Goal: Task Accomplishment & Management: Use online tool/utility

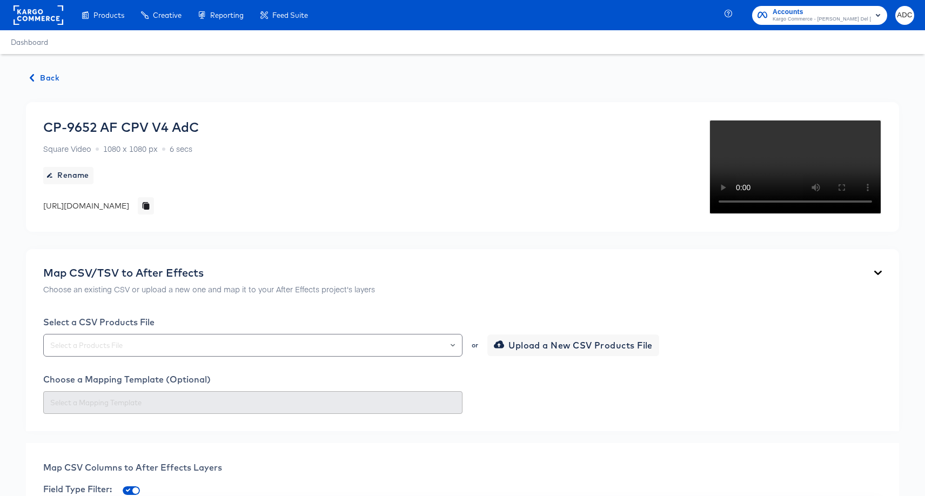
scroll to position [296, 0]
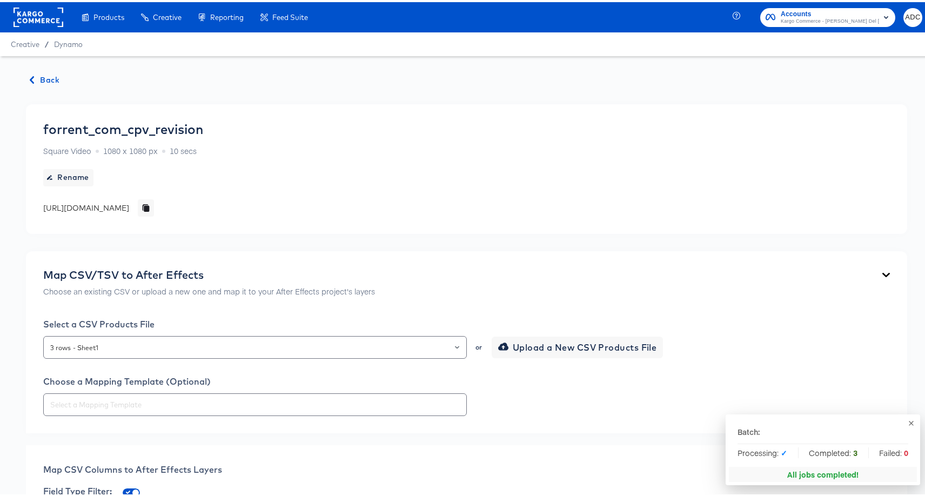
click at [48, 79] on span "Back" at bounding box center [44, 78] width 29 height 14
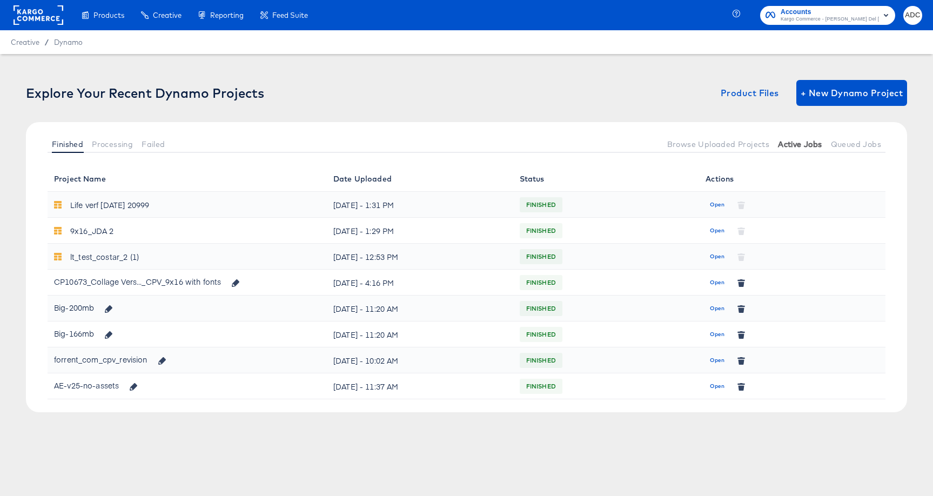
click at [788, 136] on button "Active Jobs" at bounding box center [800, 144] width 52 height 18
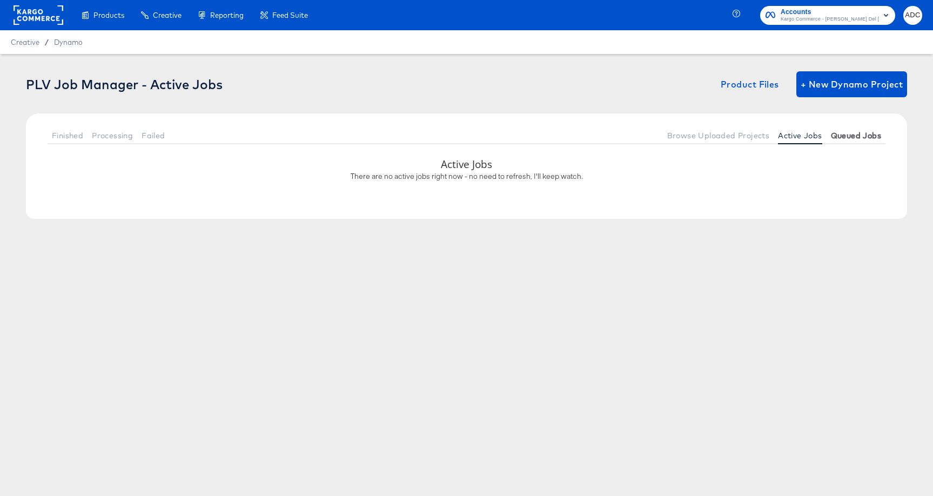
click at [860, 137] on span "Queued Jobs" at bounding box center [856, 135] width 50 height 9
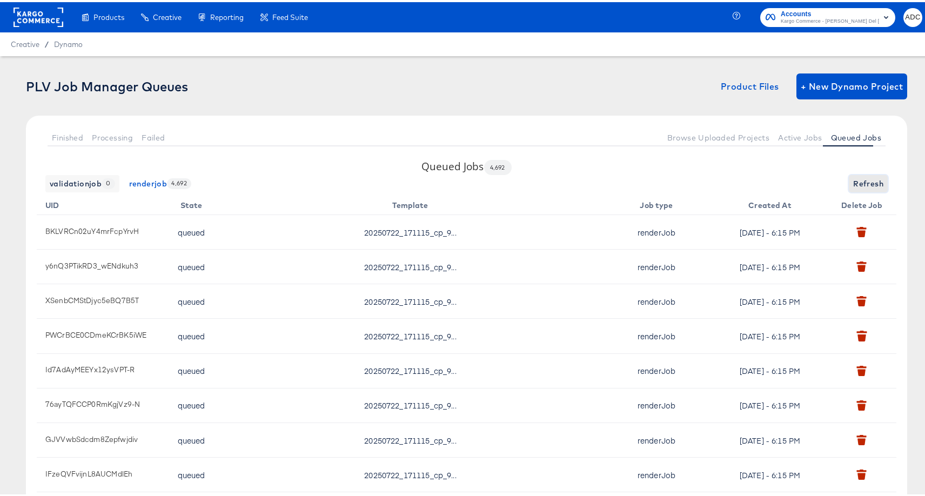
click at [866, 181] on span "Refresh" at bounding box center [868, 182] width 30 height 14
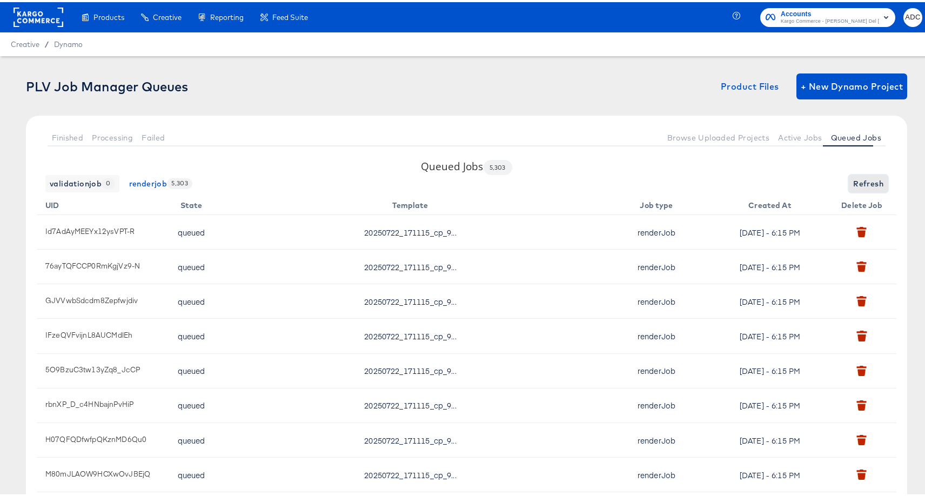
click at [866, 181] on span "Refresh" at bounding box center [868, 182] width 30 height 14
click at [866, 181] on div "validationjob 0 renderjob 5,391 Refresh" at bounding box center [467, 181] width 860 height 17
click at [866, 181] on span "Refresh" at bounding box center [868, 182] width 30 height 14
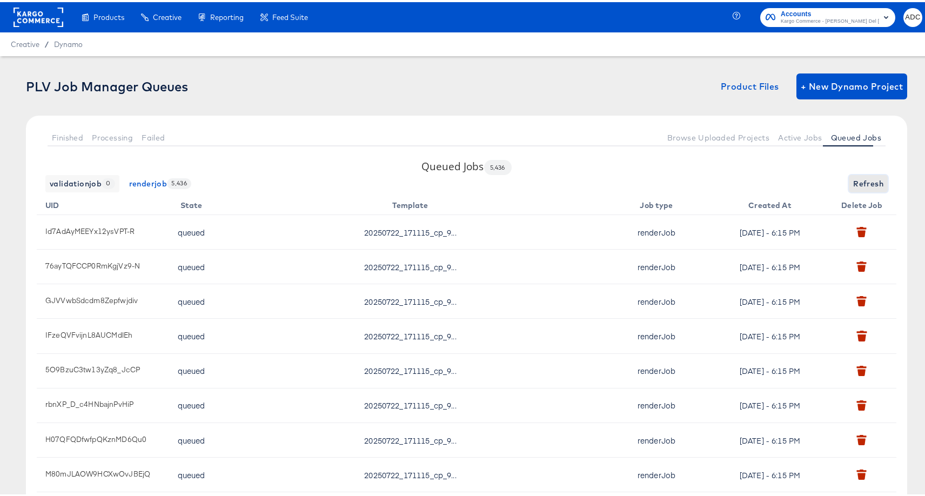
click at [866, 181] on span "Refresh" at bounding box center [868, 182] width 30 height 14
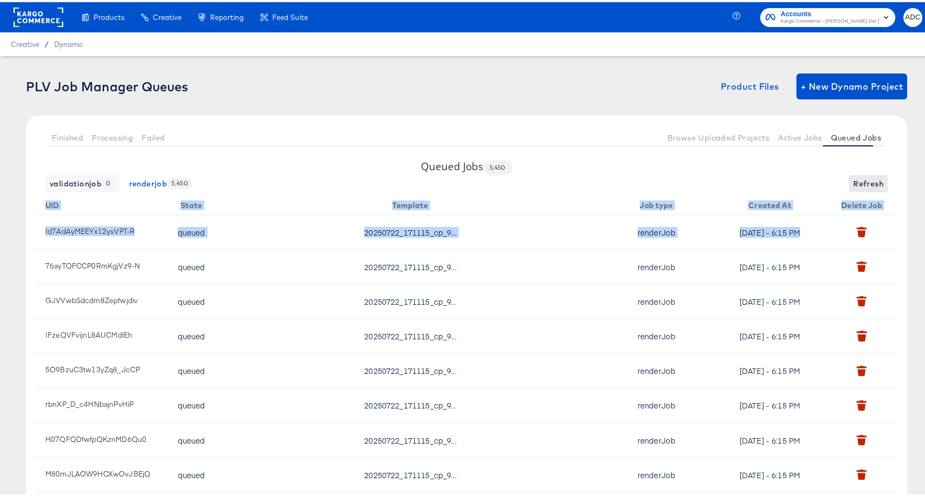
click at [866, 181] on div "validationjob 0 renderjob 5,450 Refresh" at bounding box center [467, 181] width 860 height 17
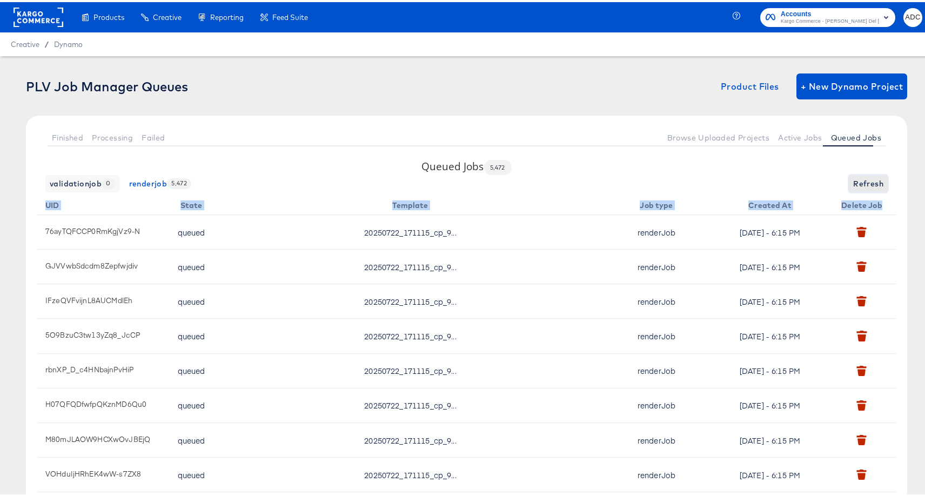
click at [866, 181] on span "Refresh" at bounding box center [868, 182] width 30 height 14
click at [794, 142] on button "Active Jobs" at bounding box center [800, 135] width 52 height 18
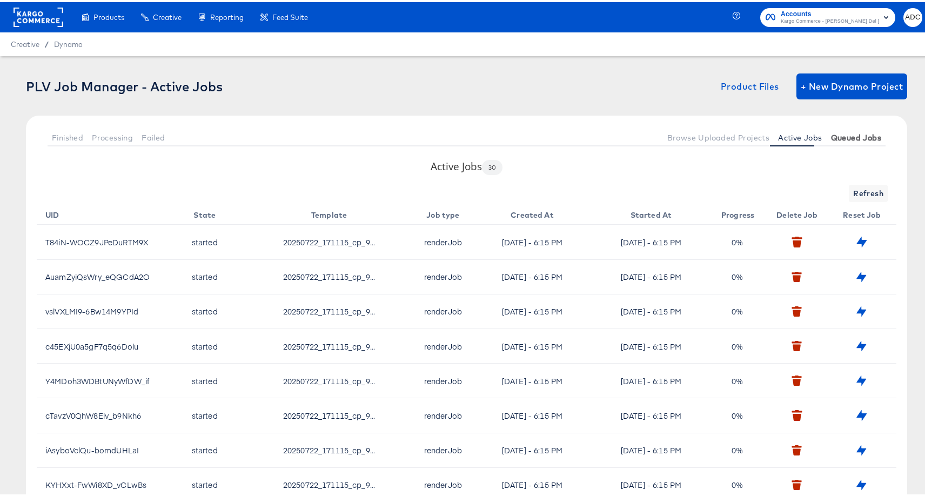
click at [835, 138] on span "Queued Jobs" at bounding box center [856, 135] width 50 height 9
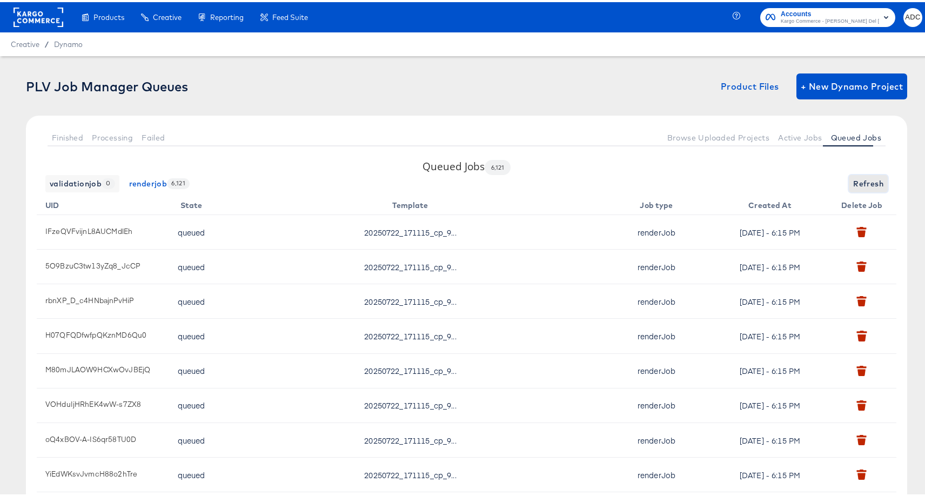
click at [855, 180] on span "Refresh" at bounding box center [868, 182] width 30 height 14
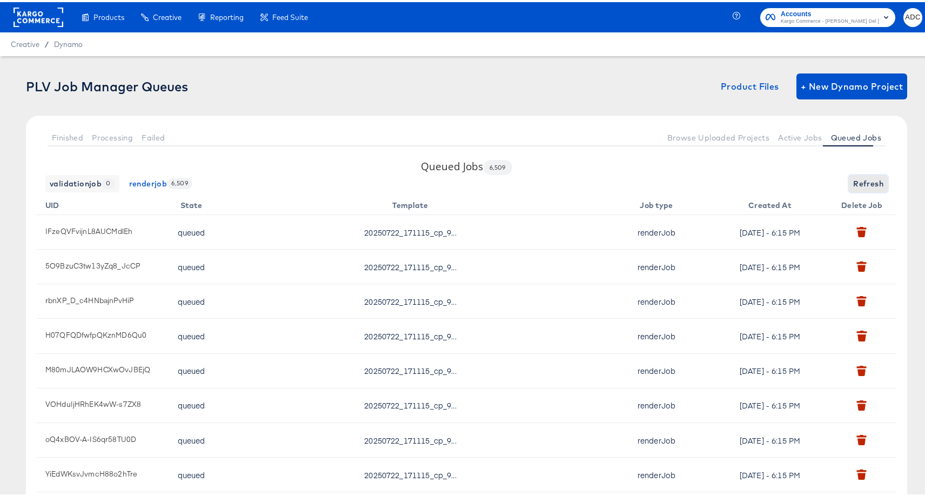
click at [855, 180] on span "Refresh" at bounding box center [868, 182] width 30 height 14
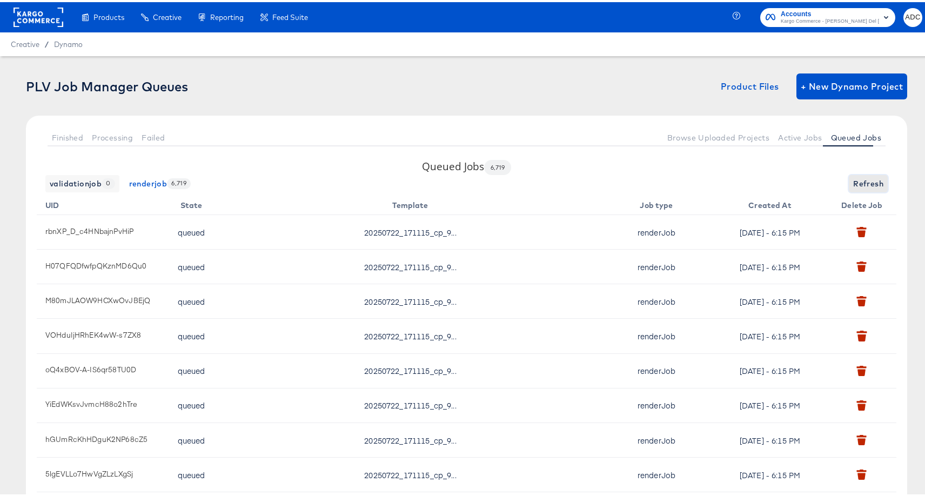
click at [855, 180] on span "Refresh" at bounding box center [868, 182] width 30 height 14
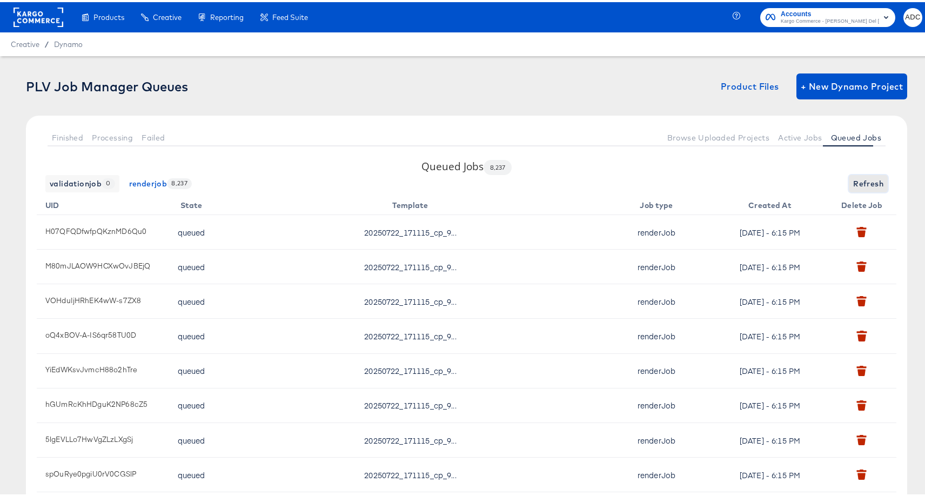
click at [862, 179] on span "Refresh" at bounding box center [868, 182] width 30 height 14
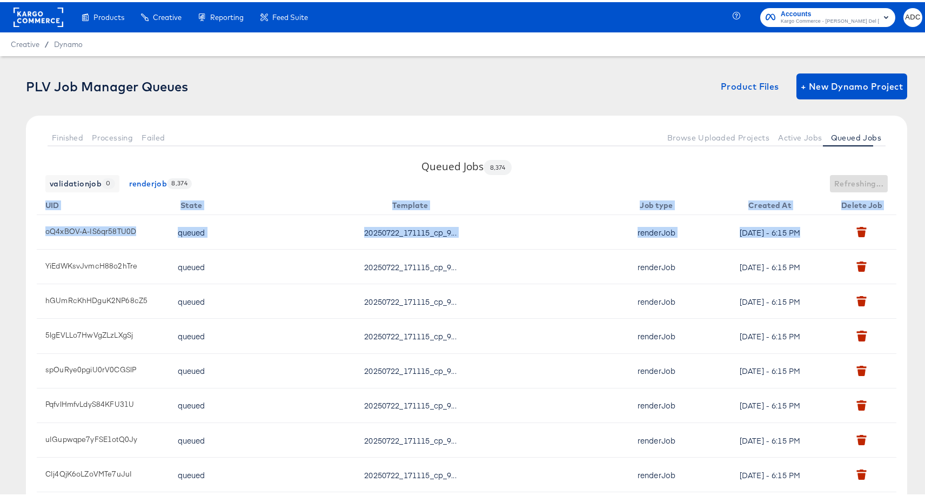
click at [862, 179] on div "validationjob 0 renderjob 8,374 Refreshing..." at bounding box center [467, 181] width 860 height 17
click at [862, 179] on span "Refresh" at bounding box center [868, 182] width 30 height 14
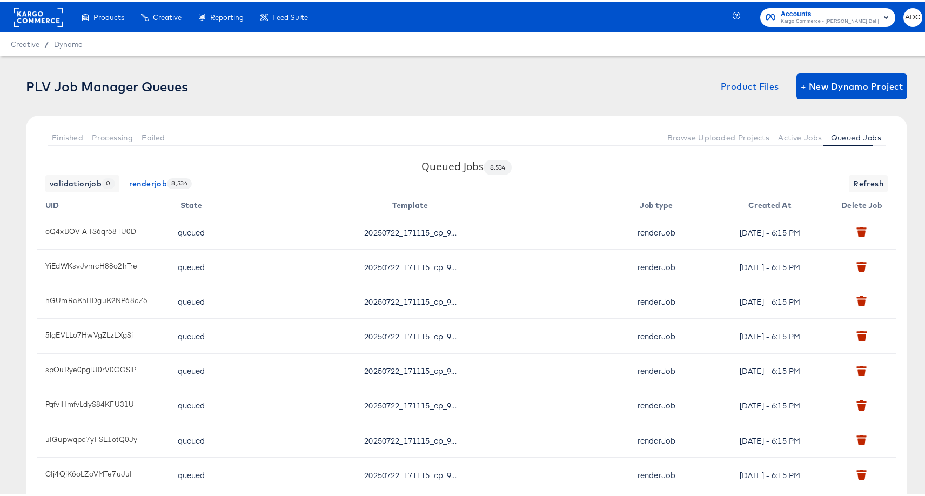
click at [711, 173] on div "validationjob 0 renderjob 8,534 Refresh" at bounding box center [467, 181] width 860 height 17
click at [853, 180] on span "Refresh" at bounding box center [868, 182] width 30 height 14
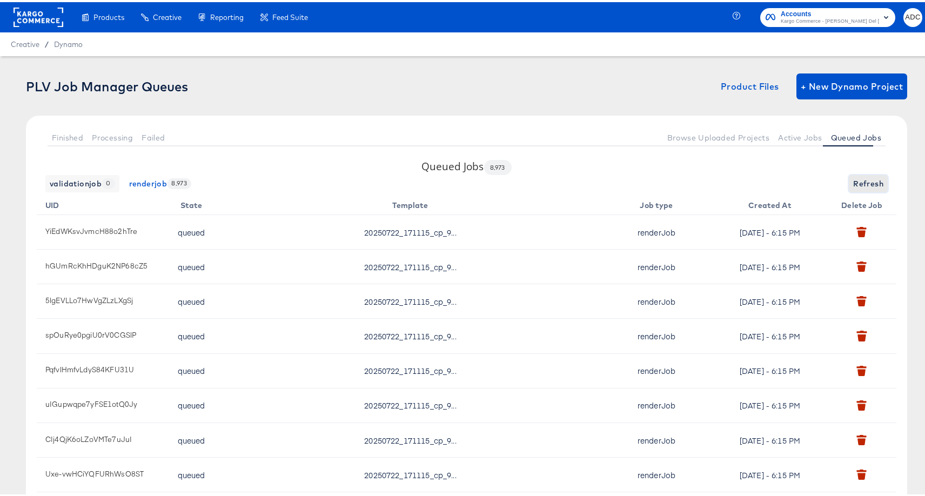
click at [853, 180] on span "Refresh" at bounding box center [868, 182] width 30 height 14
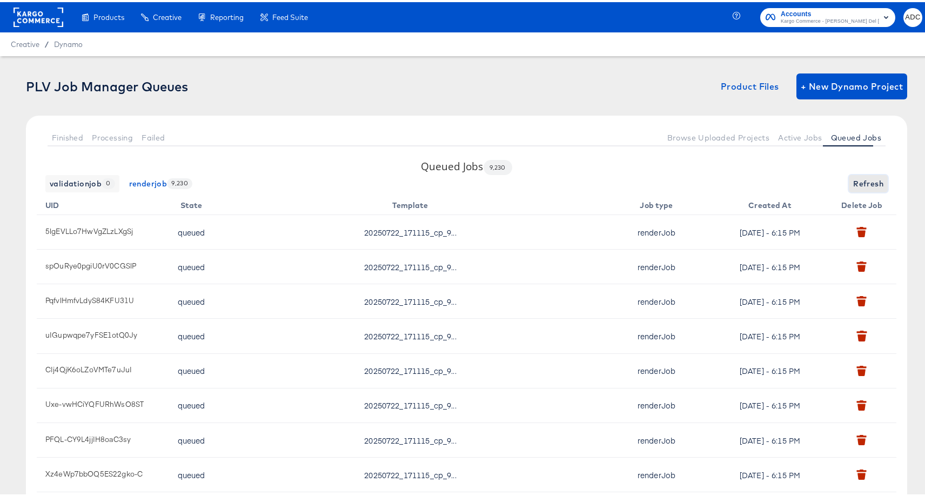
click at [853, 180] on span "Refresh" at bounding box center [868, 182] width 30 height 14
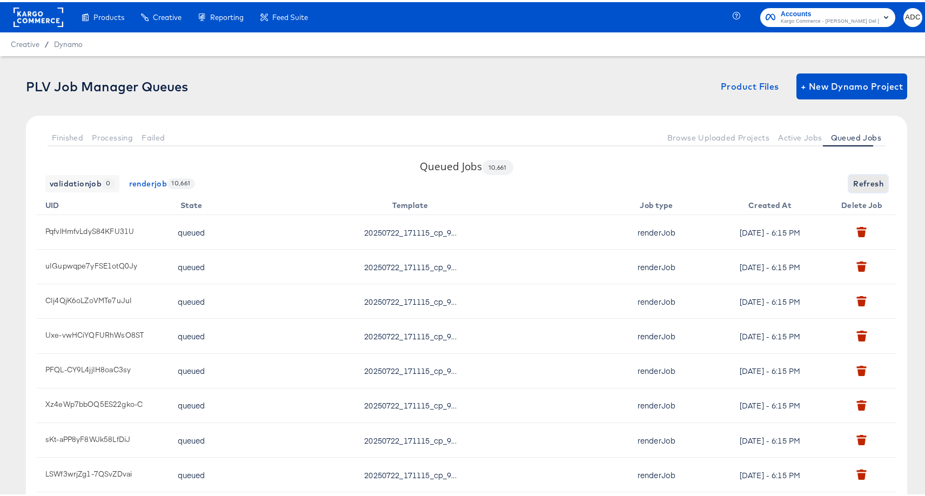
click at [853, 183] on span "Refresh" at bounding box center [868, 182] width 30 height 14
click at [854, 183] on span "Refresh" at bounding box center [868, 182] width 30 height 14
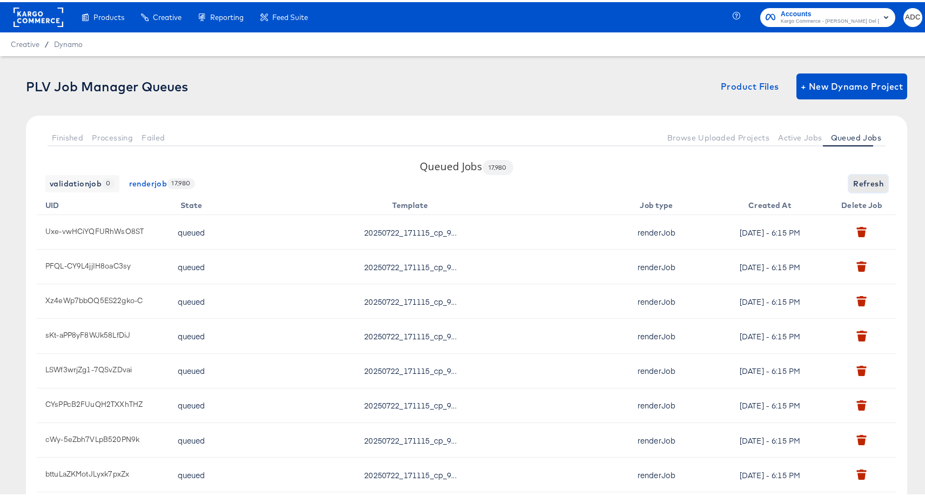
click at [861, 181] on span "Refresh" at bounding box center [868, 182] width 30 height 14
click at [864, 181] on span "Refresh" at bounding box center [868, 182] width 30 height 14
click at [863, 181] on span "Refresh" at bounding box center [868, 182] width 30 height 14
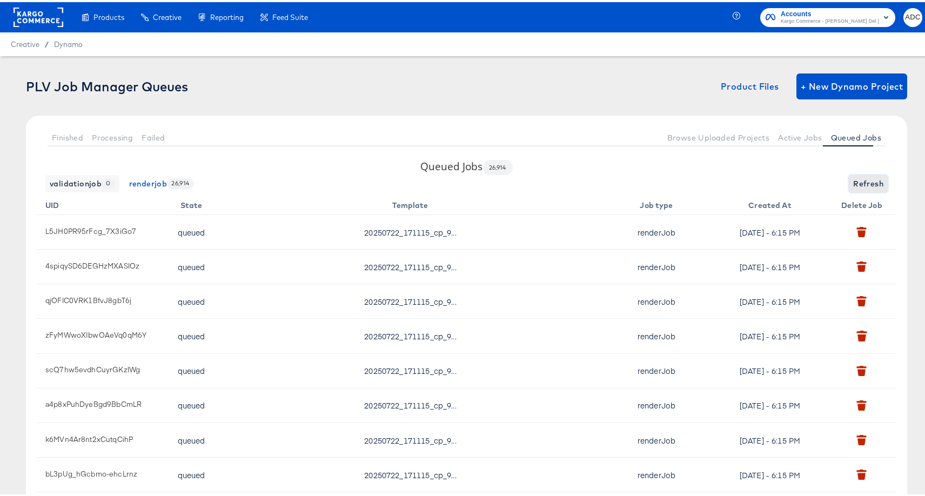
click at [863, 181] on span "Refresh" at bounding box center [868, 182] width 30 height 14
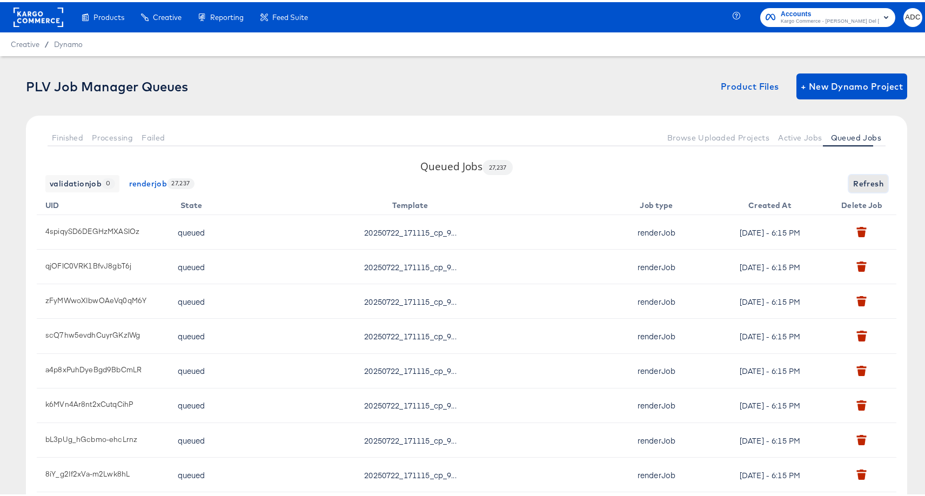
click at [863, 181] on span "Refresh" at bounding box center [868, 182] width 30 height 14
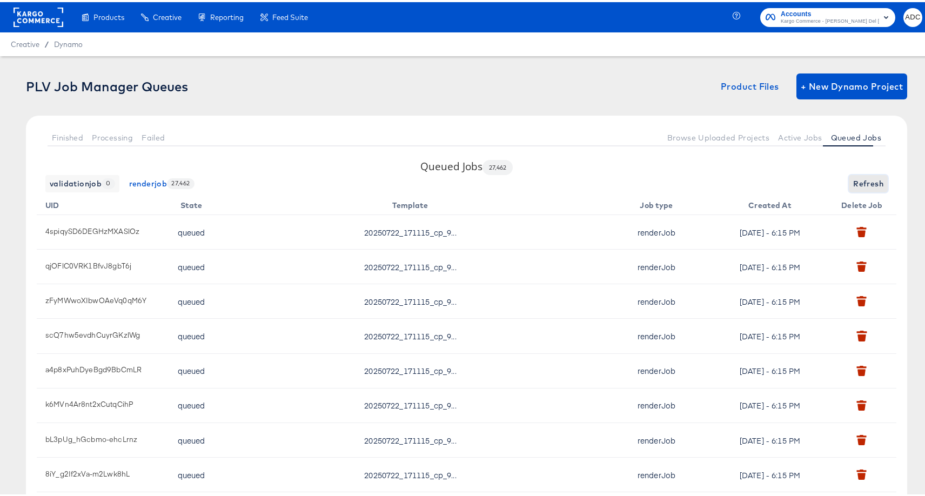
click at [863, 181] on span "Refresh" at bounding box center [868, 182] width 30 height 14
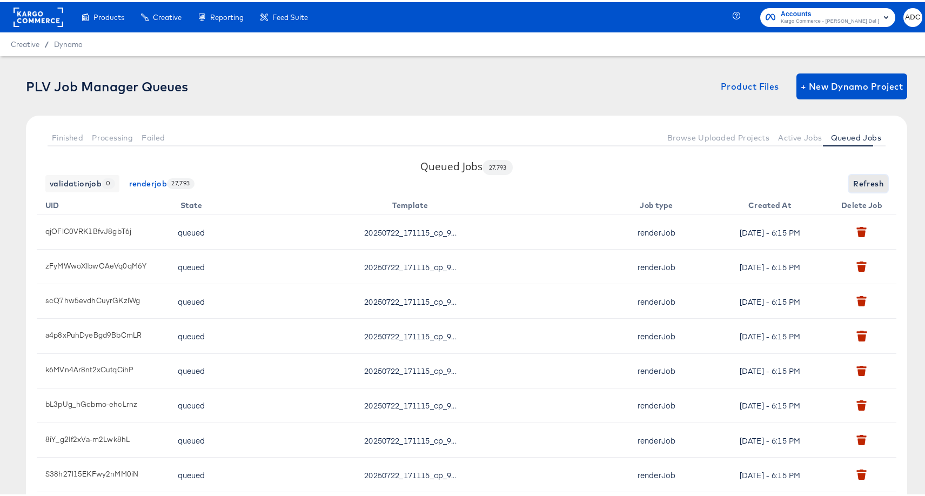
click at [863, 181] on span "Refresh" at bounding box center [868, 182] width 30 height 14
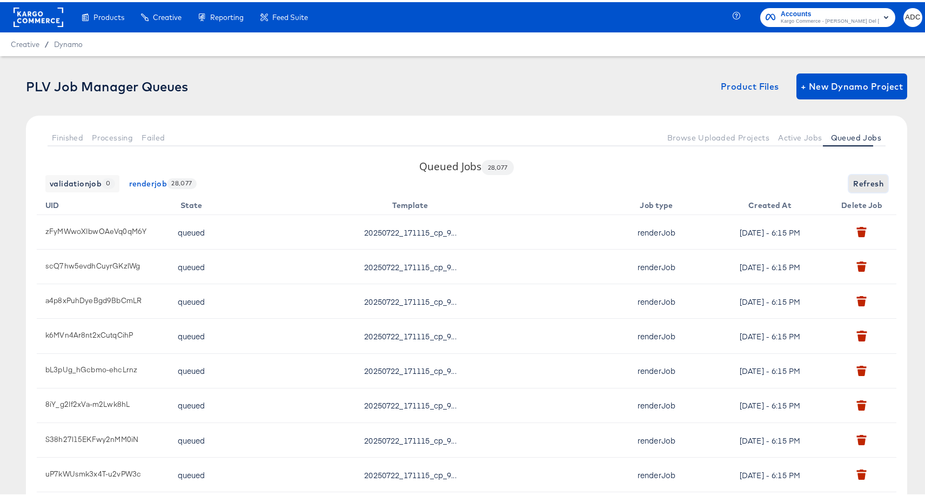
click at [863, 181] on span "Refresh" at bounding box center [868, 182] width 30 height 14
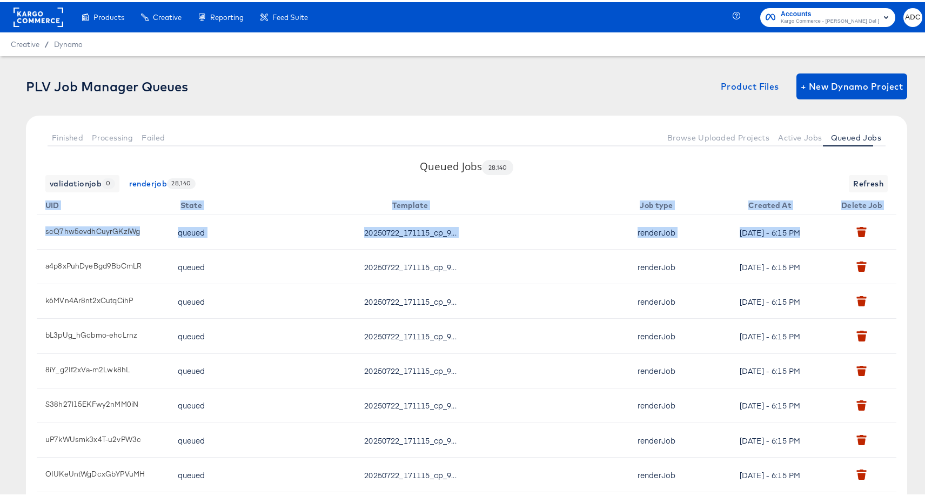
click at [863, 181] on div "validationjob 0 renderjob 28,140 Refresh" at bounding box center [467, 181] width 860 height 17
click at [863, 181] on span "Refreshing..." at bounding box center [858, 182] width 49 height 14
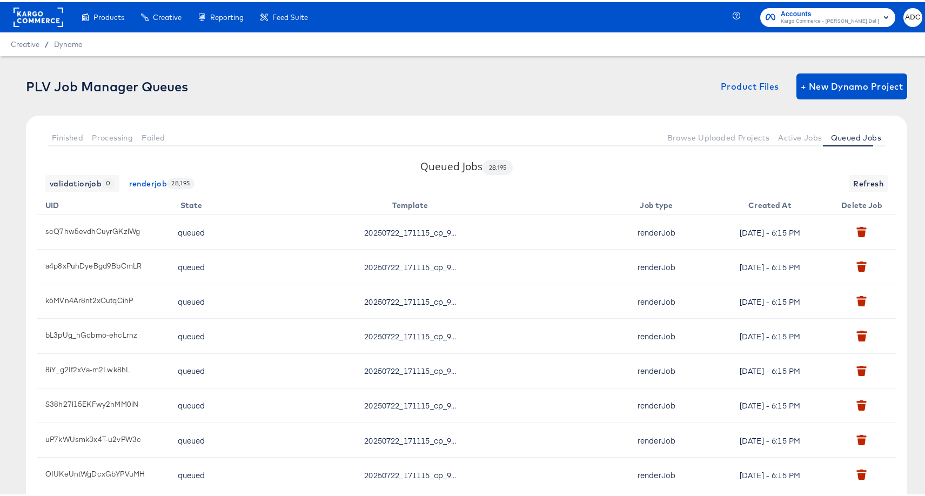
click at [790, 167] on div "Queued Jobs 28,195 validationjob 0 renderjob 28,195 Refresh UID State Template …" at bounding box center [466, 363] width 881 height 413
click at [859, 178] on span "Refresh" at bounding box center [868, 182] width 30 height 14
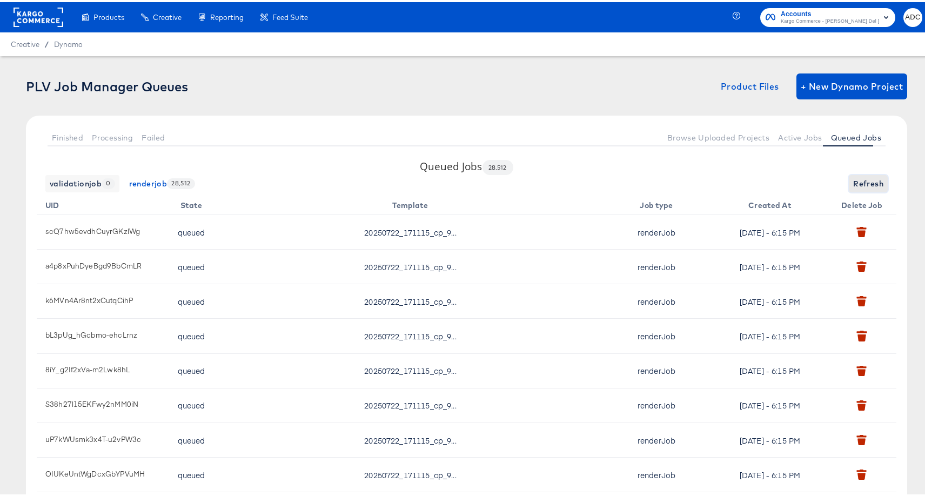
click at [859, 178] on span "Refresh" at bounding box center [868, 182] width 30 height 14
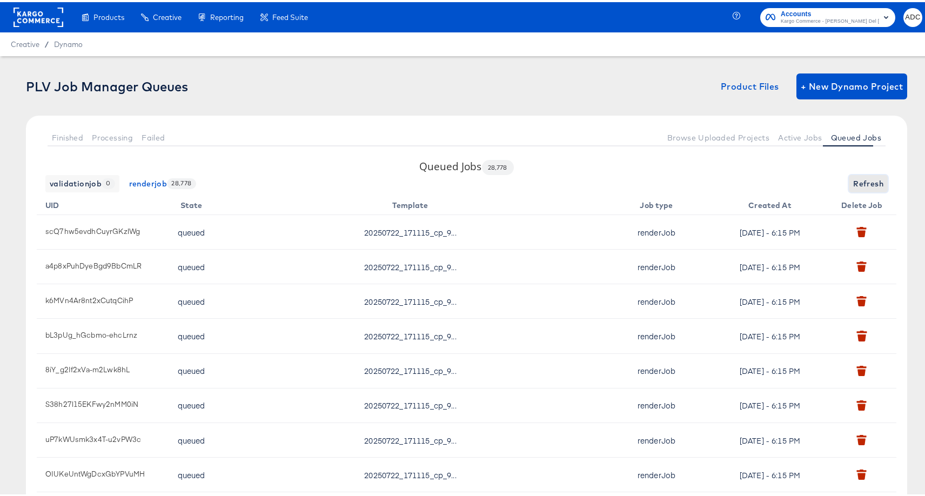
click at [859, 178] on span "Refresh" at bounding box center [868, 182] width 30 height 14
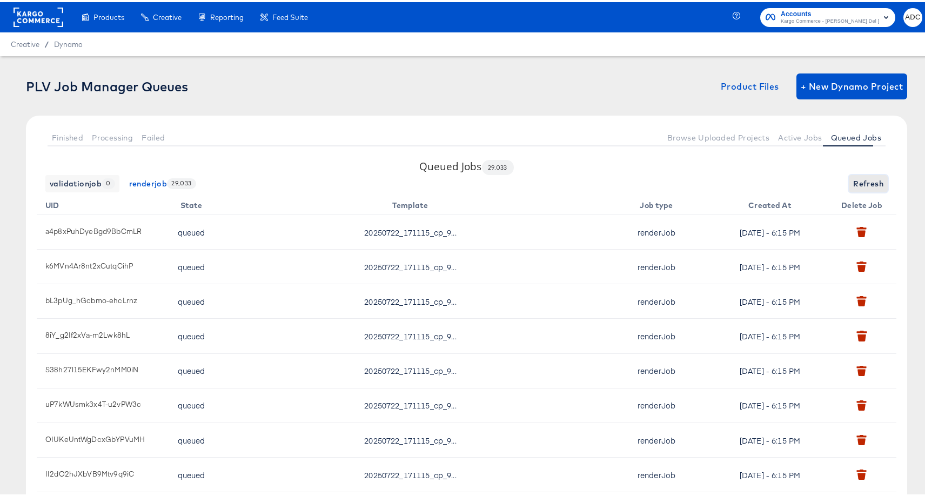
click at [859, 178] on span "Refresh" at bounding box center [868, 182] width 30 height 14
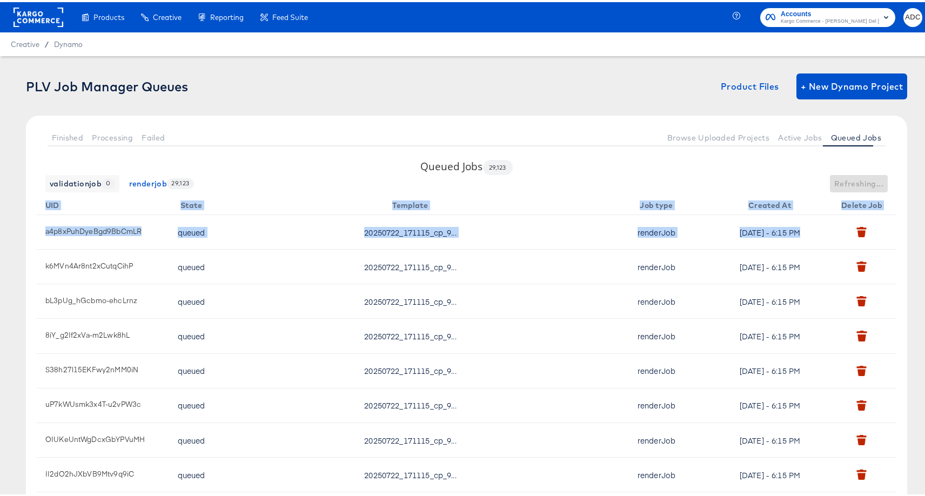
click at [859, 178] on div "validationjob 0 renderjob 29,123 Refreshing..." at bounding box center [467, 181] width 860 height 17
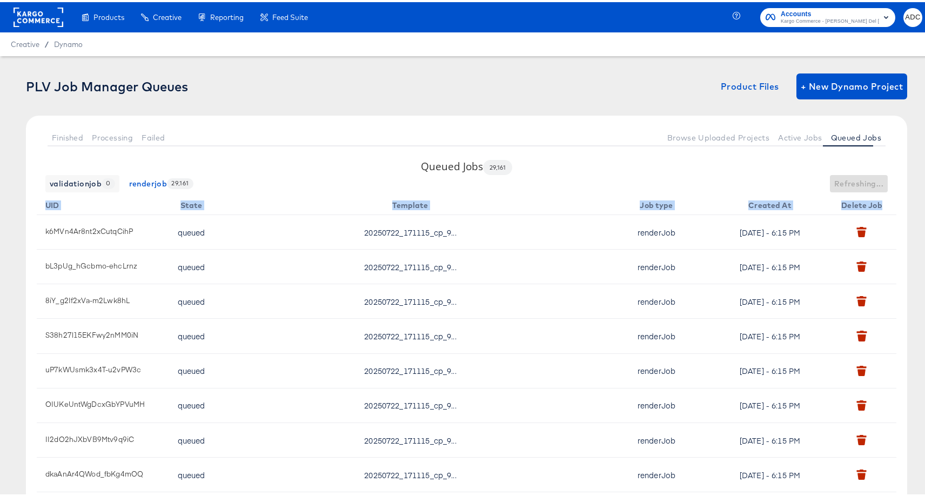
click at [859, 178] on span "Refreshing..." at bounding box center [858, 182] width 49 height 14
click at [859, 178] on span "Refresh" at bounding box center [868, 182] width 30 height 14
click at [859, 178] on span "Refreshing..." at bounding box center [858, 182] width 49 height 14
click at [859, 178] on span "Refresh" at bounding box center [868, 182] width 30 height 14
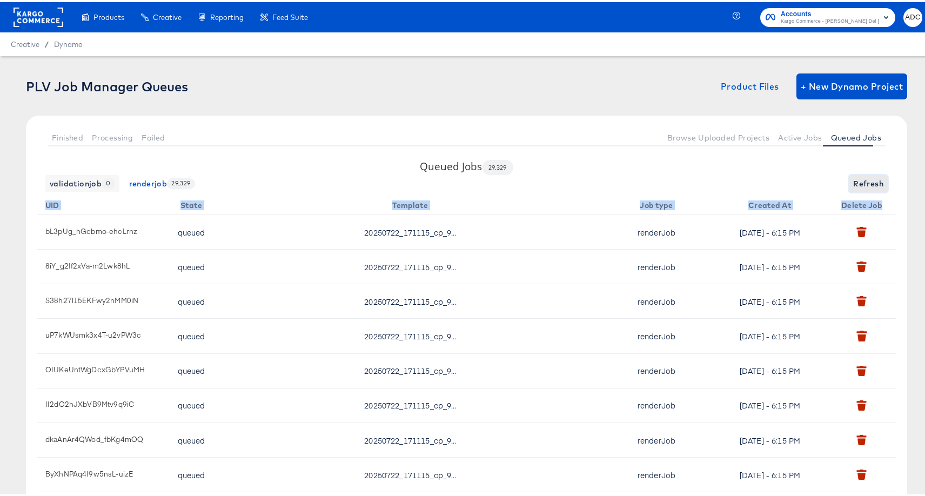
click at [859, 178] on span "Refresh" at bounding box center [868, 182] width 30 height 14
click at [859, 178] on span "Refreshing..." at bounding box center [858, 182] width 49 height 14
click at [859, 178] on span "Refresh" at bounding box center [868, 182] width 30 height 14
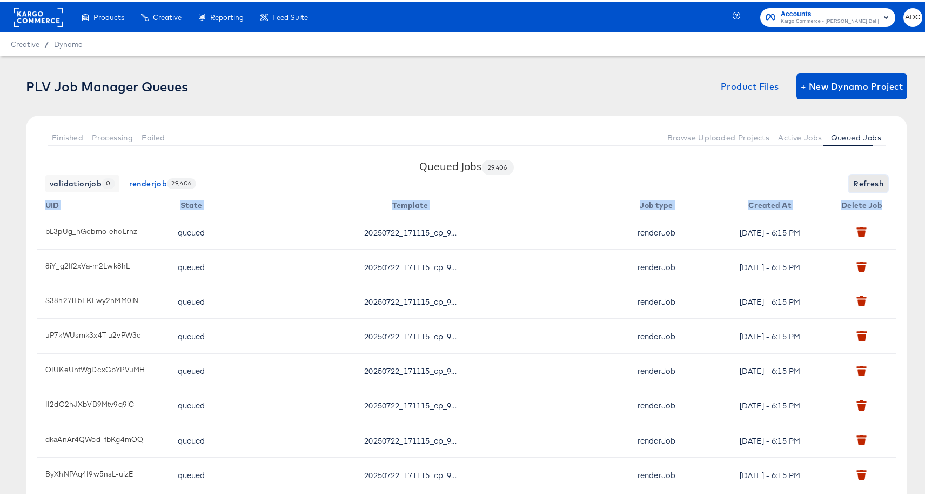
click at [859, 178] on span "Refresh" at bounding box center [868, 182] width 30 height 14
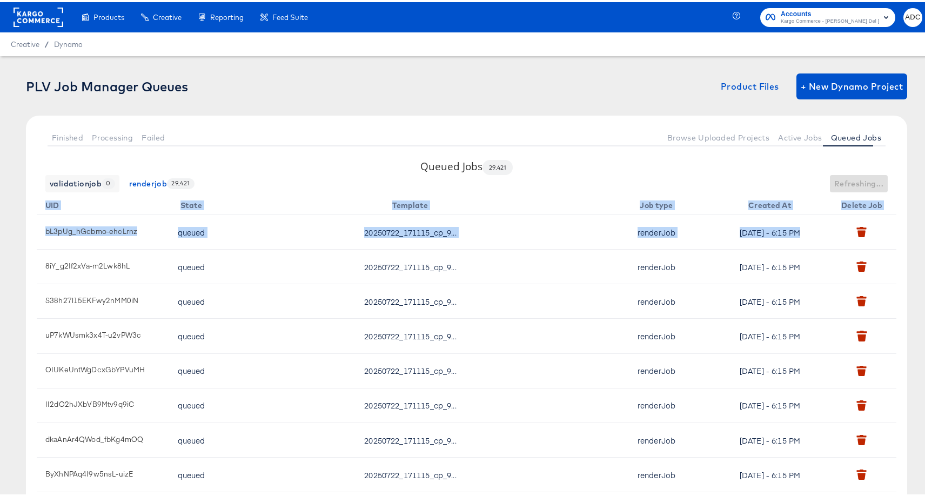
click at [859, 178] on div "validationjob 0 renderjob 29,421 Refreshing..." at bounding box center [467, 181] width 860 height 17
click at [859, 178] on span "Refresh" at bounding box center [868, 182] width 30 height 14
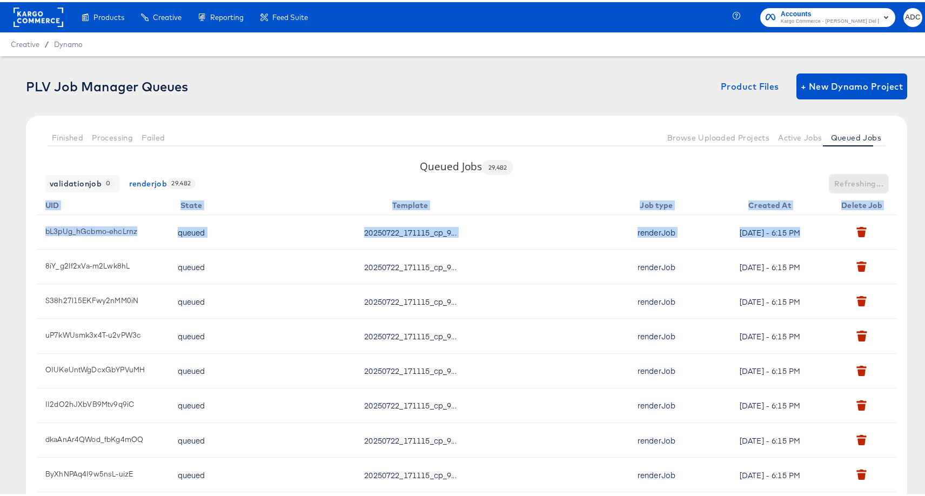
click at [859, 178] on span "Refreshing..." at bounding box center [858, 182] width 49 height 14
click at [859, 178] on span "Refresh" at bounding box center [868, 182] width 30 height 14
click at [859, 178] on span "Refreshing..." at bounding box center [858, 182] width 49 height 14
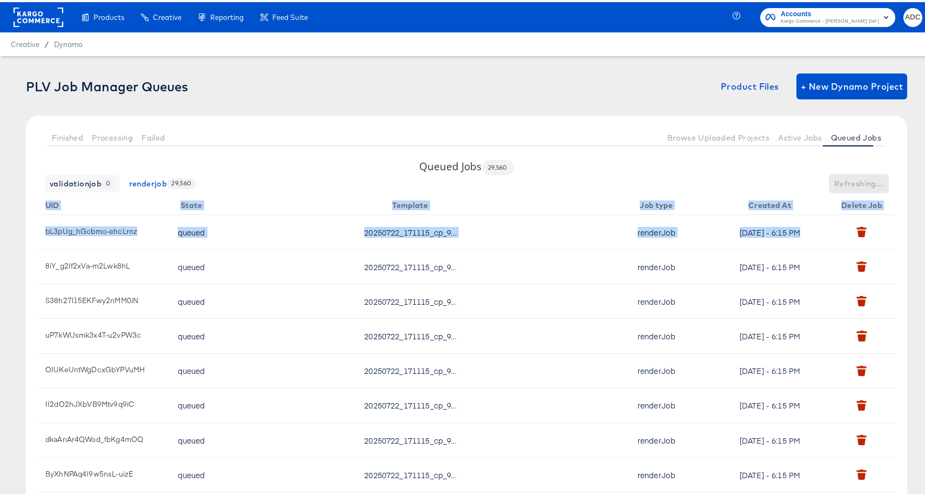
click at [859, 178] on span "Refreshing..." at bounding box center [858, 182] width 49 height 14
click at [859, 178] on span "Refresh" at bounding box center [868, 182] width 30 height 14
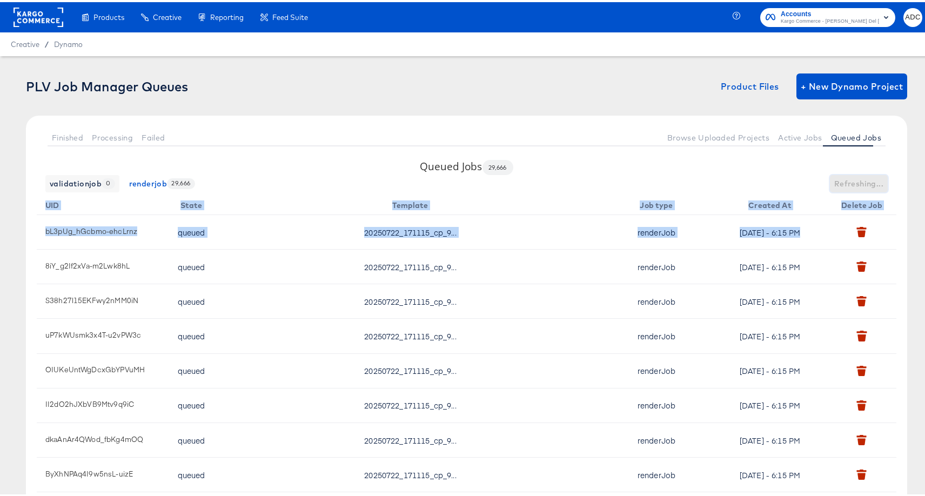
click at [859, 178] on span "Refreshing..." at bounding box center [858, 182] width 49 height 14
click at [859, 178] on span "Refresh" at bounding box center [868, 182] width 30 height 14
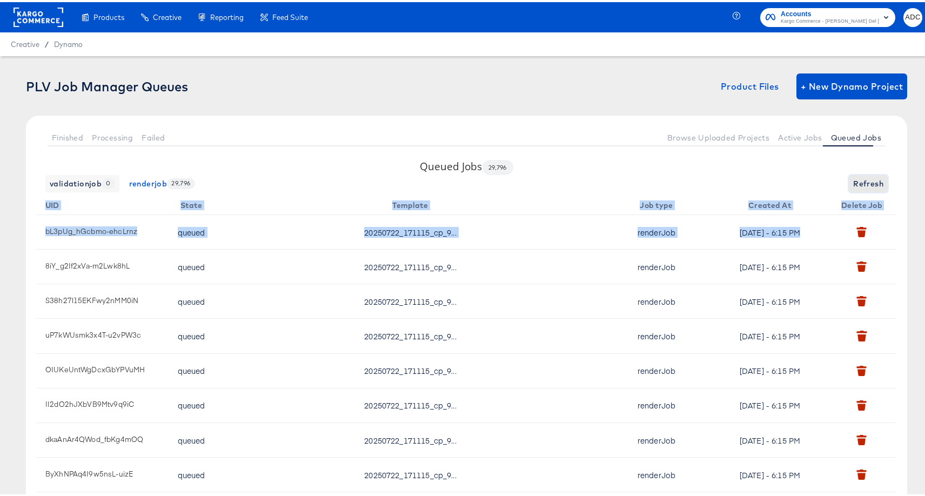
click at [859, 178] on span "Refresh" at bounding box center [868, 182] width 30 height 14
click at [859, 178] on span "Refreshing..." at bounding box center [858, 182] width 49 height 14
click at [859, 178] on span "Refresh" at bounding box center [868, 182] width 30 height 14
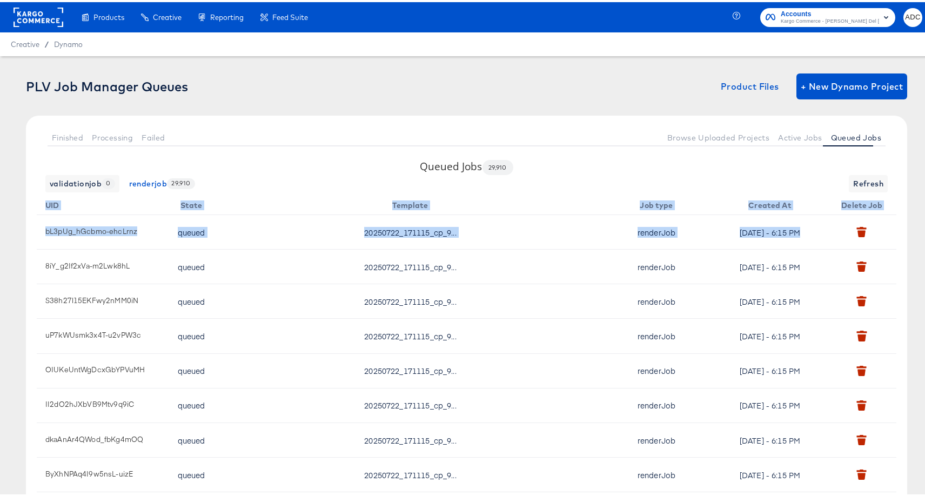
click at [859, 178] on div "validationjob 0 renderjob 29,910 Refresh" at bounding box center [467, 181] width 860 height 17
click at [859, 178] on span "Refresh" at bounding box center [868, 182] width 30 height 14
click at [859, 178] on span "Refreshing..." at bounding box center [858, 182] width 49 height 14
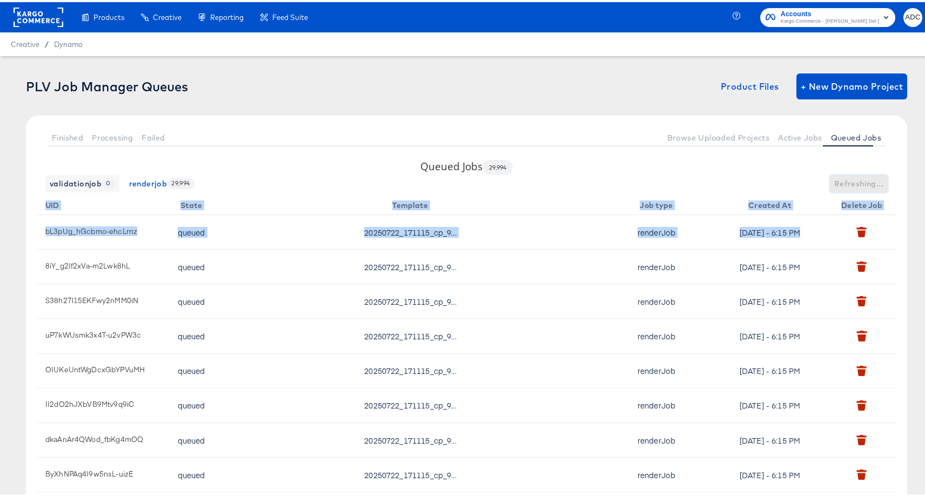
click at [859, 178] on span "Refreshing..." at bounding box center [858, 182] width 49 height 14
click at [859, 178] on span "Refresh" at bounding box center [868, 182] width 30 height 14
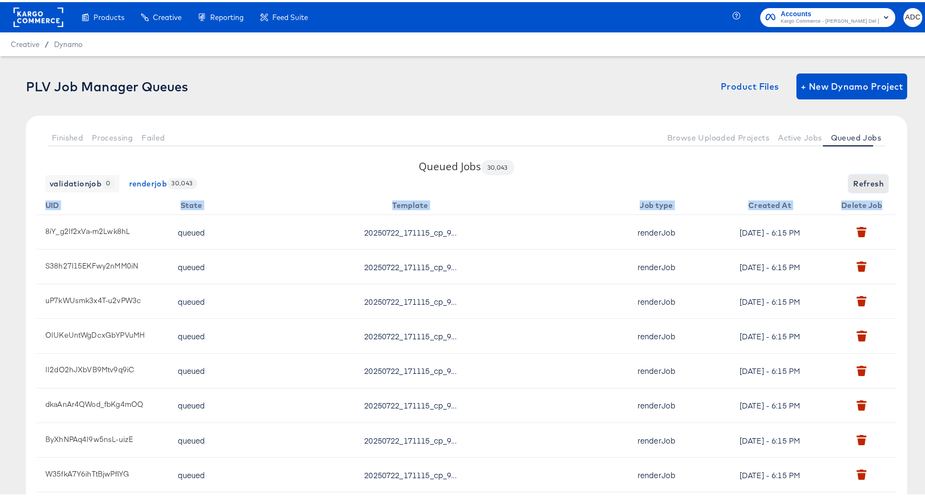
click at [859, 178] on span "Refresh" at bounding box center [868, 182] width 30 height 14
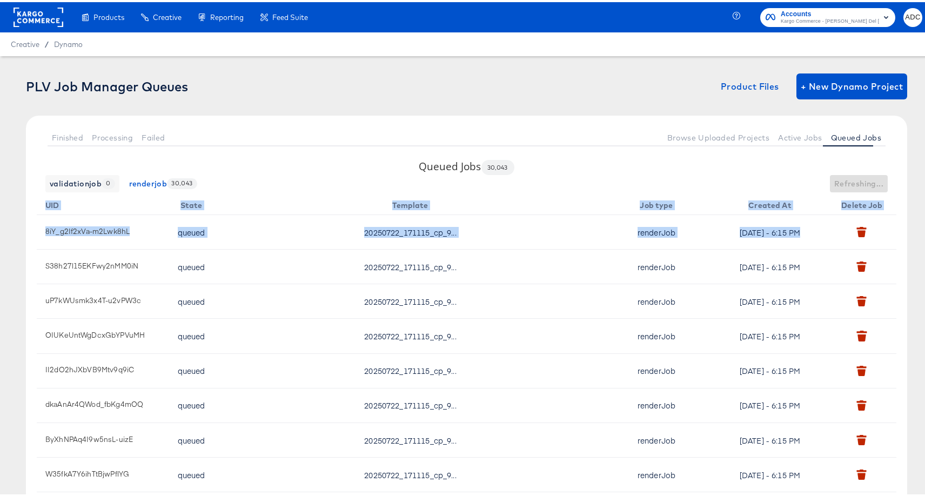
click at [859, 178] on div "validationjob 0 renderjob 30,043 Refreshing..." at bounding box center [467, 181] width 860 height 17
click at [859, 178] on span "Refreshing..." at bounding box center [858, 182] width 49 height 14
click at [859, 178] on span "Refresh" at bounding box center [868, 182] width 30 height 14
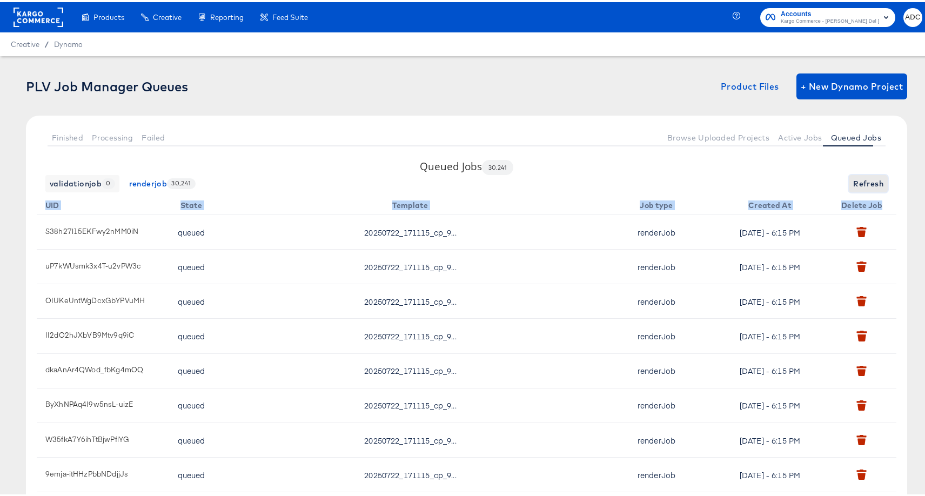
click at [859, 178] on span "Refresh" at bounding box center [868, 182] width 30 height 14
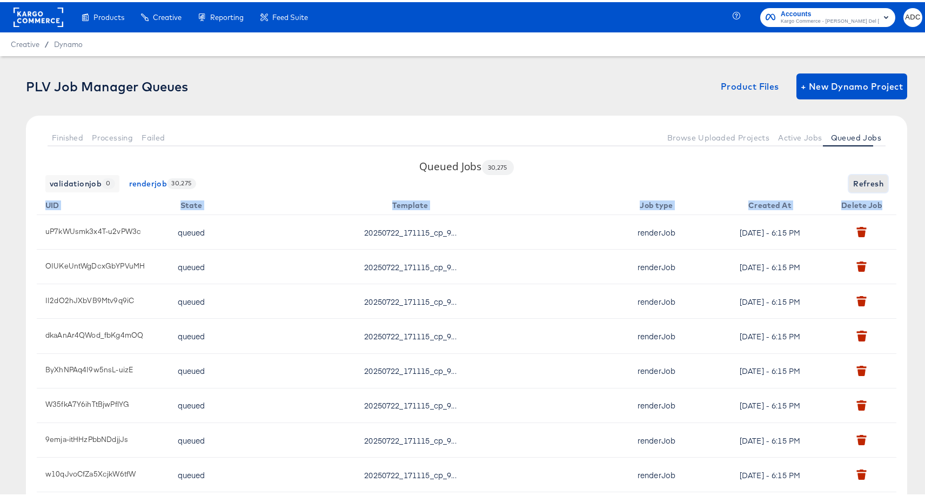
click at [859, 178] on span "Refresh" at bounding box center [868, 182] width 30 height 14
click at [805, 182] on div "validationjob 0 renderjob 30,275 Refresh" at bounding box center [467, 181] width 860 height 17
click at [790, 141] on button "Active Jobs" at bounding box center [800, 135] width 52 height 18
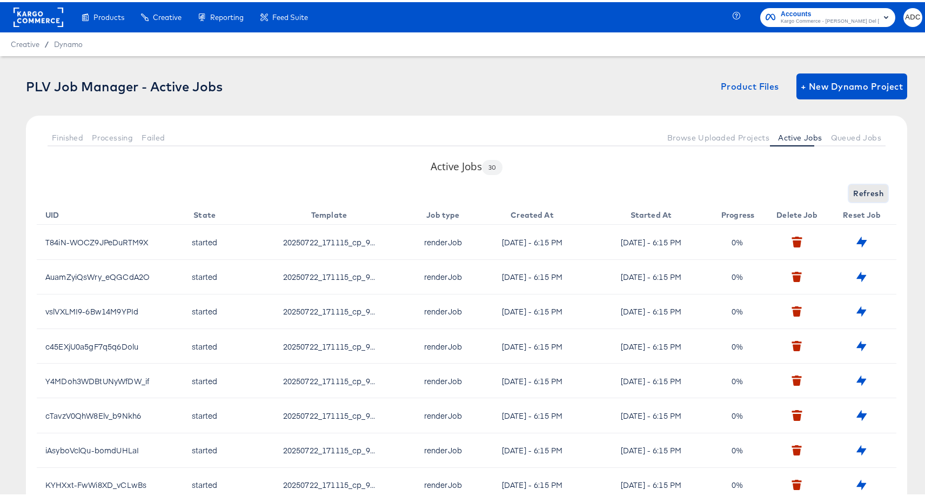
click at [875, 191] on span "Refresh" at bounding box center [868, 192] width 30 height 14
click at [871, 191] on span "Refresh" at bounding box center [868, 192] width 30 height 14
click at [853, 191] on span "Refresh" at bounding box center [868, 192] width 30 height 14
click at [853, 139] on span "Queued Jobs" at bounding box center [856, 135] width 50 height 9
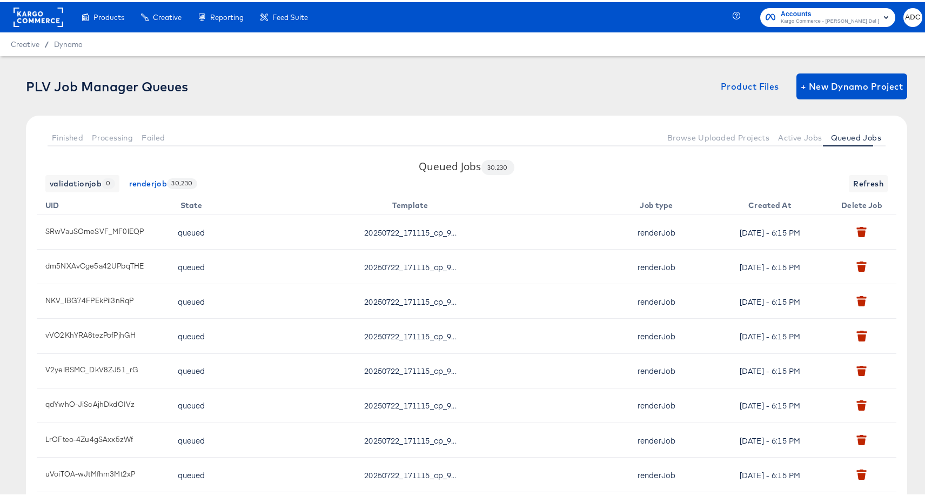
drag, startPoint x: 860, startPoint y: 168, endPoint x: 865, endPoint y: 190, distance: 23.3
click at [860, 168] on div "Queued Jobs 30,230 validationjob 0 renderjob 30,230 Refresh UID State Template …" at bounding box center [466, 363] width 881 height 413
click at [865, 190] on th "Delete Job" at bounding box center [864, 201] width 65 height 23
click at [865, 186] on span "Refresh" at bounding box center [868, 182] width 30 height 14
click at [780, 135] on span "Active Jobs" at bounding box center [800, 135] width 44 height 9
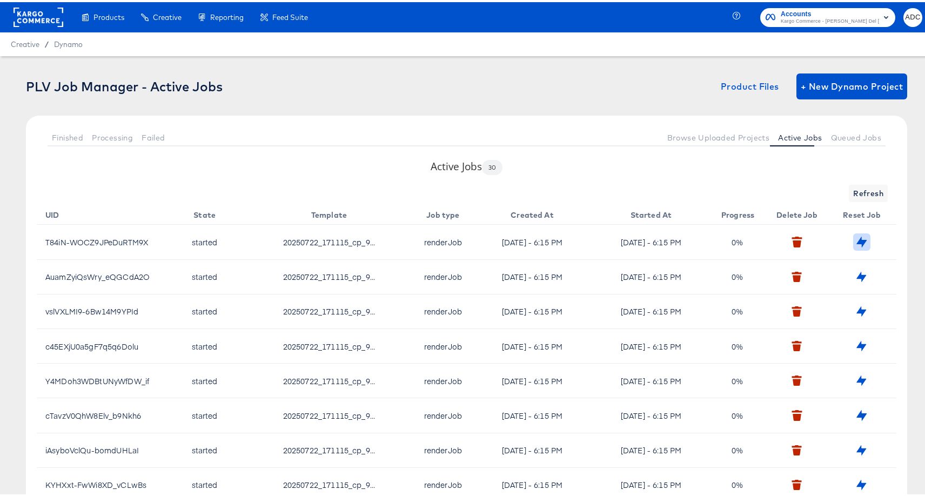
click at [854, 232] on button "button" at bounding box center [861, 239] width 17 height 17
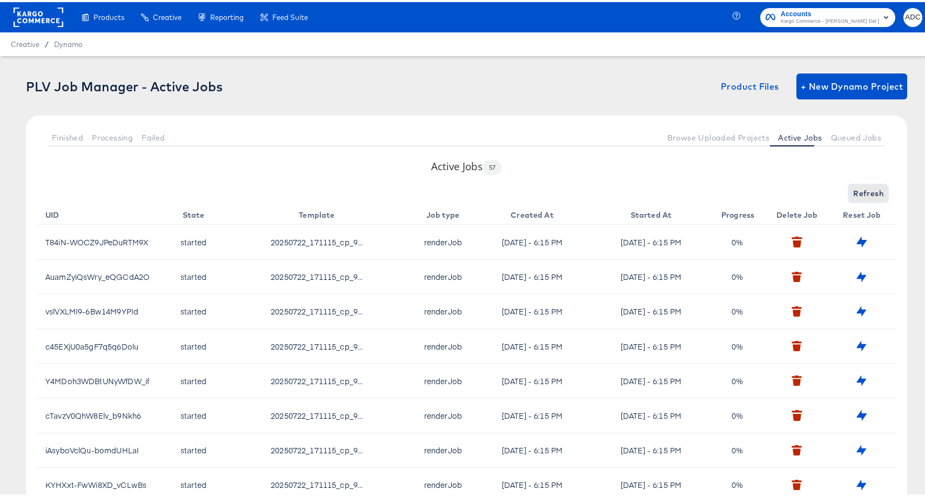
click at [850, 184] on button "Refresh" at bounding box center [868, 191] width 39 height 17
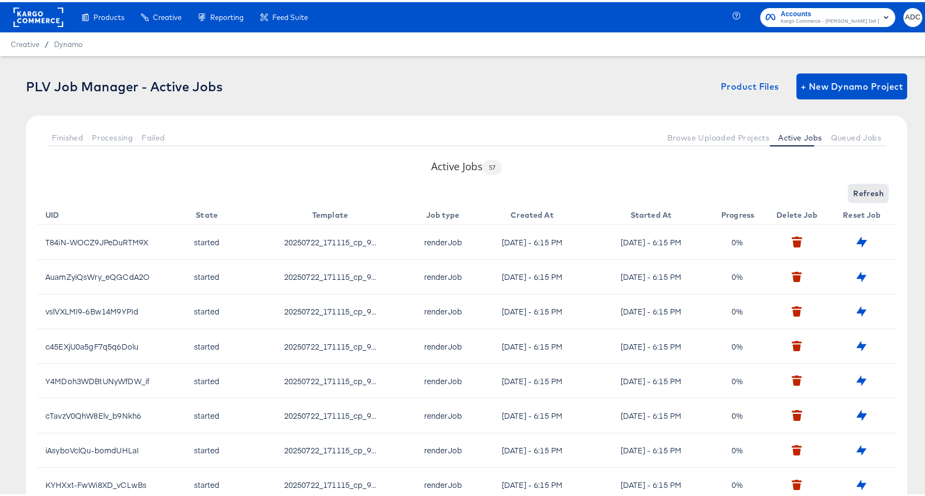
click at [859, 186] on span "Refresh" at bounding box center [868, 192] width 30 height 14
click at [872, 196] on span "Refresh" at bounding box center [868, 192] width 30 height 14
click at [835, 138] on span "Queued Jobs" at bounding box center [856, 135] width 50 height 9
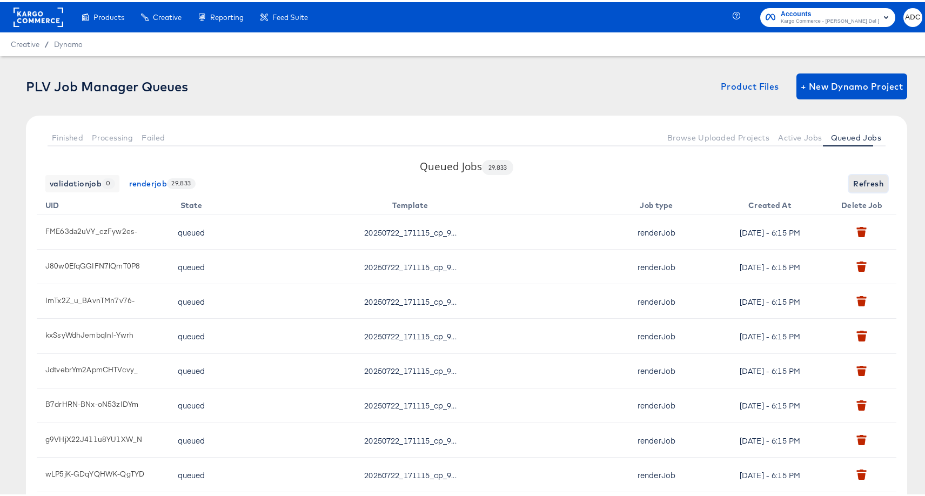
click at [853, 176] on span "Refresh" at bounding box center [868, 182] width 30 height 14
click at [853, 179] on span "Refresh" at bounding box center [868, 182] width 30 height 14
click at [852, 179] on div "validationjob 0 renderjob 29,830 Refresh" at bounding box center [467, 181] width 860 height 17
click at [853, 179] on span "Refresh" at bounding box center [868, 182] width 30 height 14
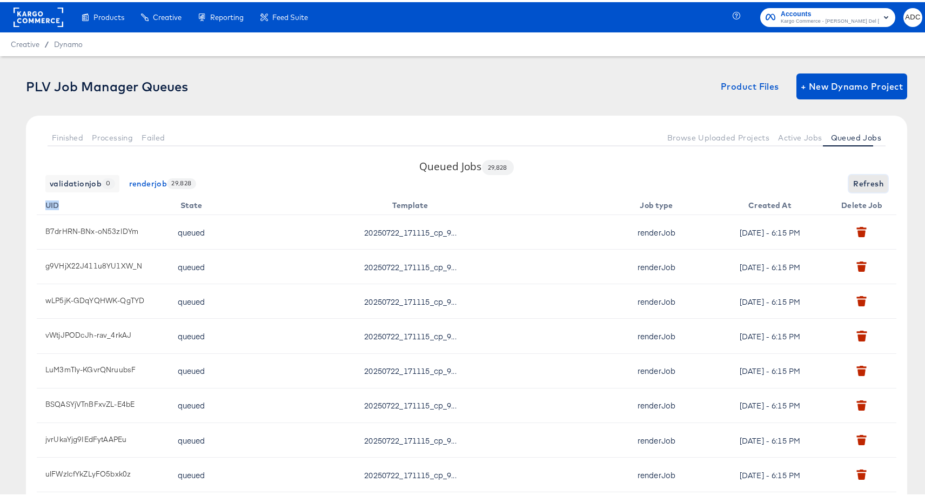
click at [853, 179] on span "Refresh" at bounding box center [868, 182] width 30 height 14
click at [794, 142] on button "Active Jobs" at bounding box center [800, 135] width 52 height 18
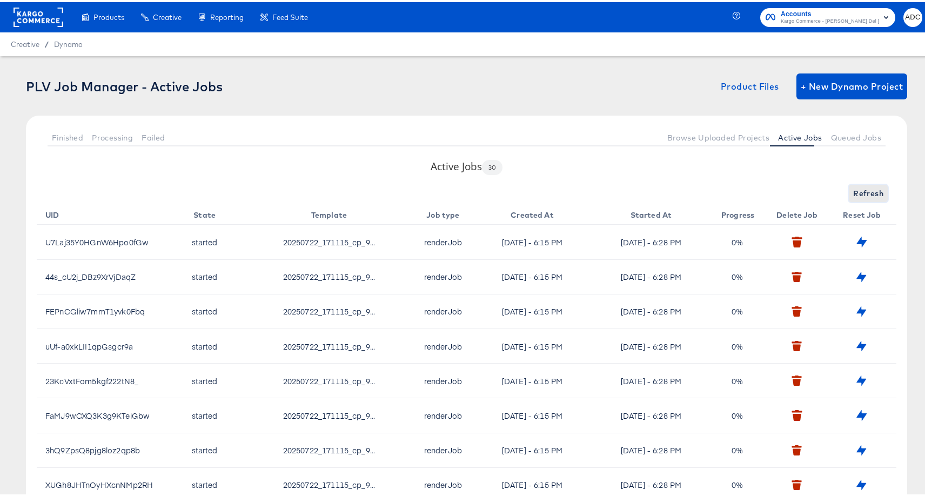
click at [849, 193] on button "Refresh" at bounding box center [868, 191] width 39 height 17
click at [839, 143] on button "Queued Jobs" at bounding box center [856, 135] width 59 height 18
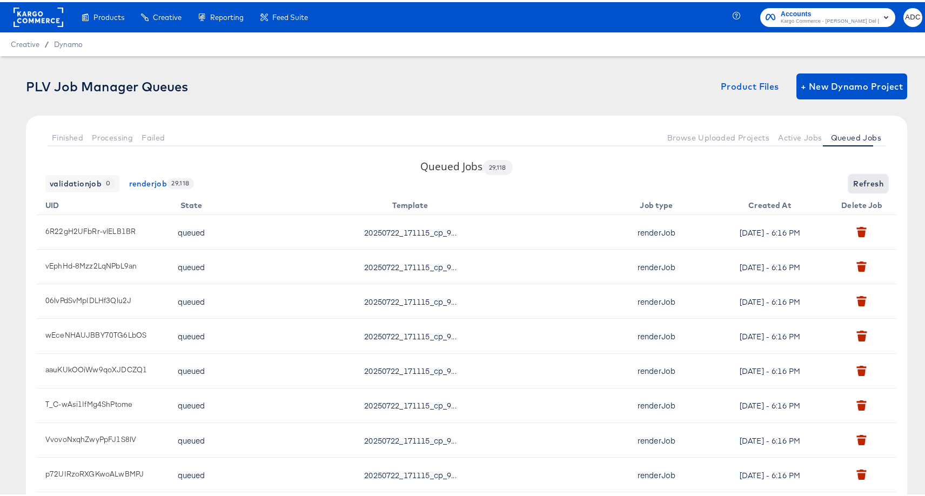
click at [853, 180] on span "Refresh" at bounding box center [868, 182] width 30 height 14
click at [856, 186] on span "Refresh" at bounding box center [868, 182] width 30 height 14
click at [799, 140] on button "Active Jobs" at bounding box center [800, 135] width 52 height 18
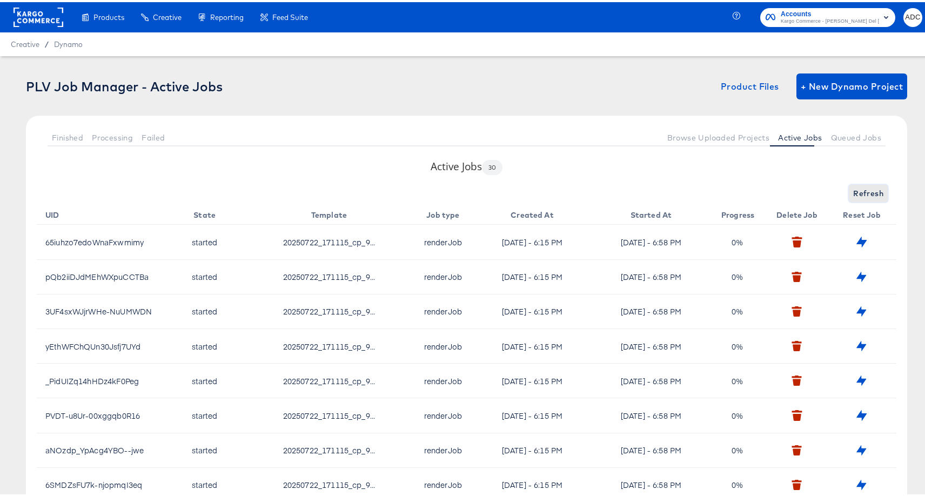
click at [866, 189] on span "Refresh" at bounding box center [868, 192] width 30 height 14
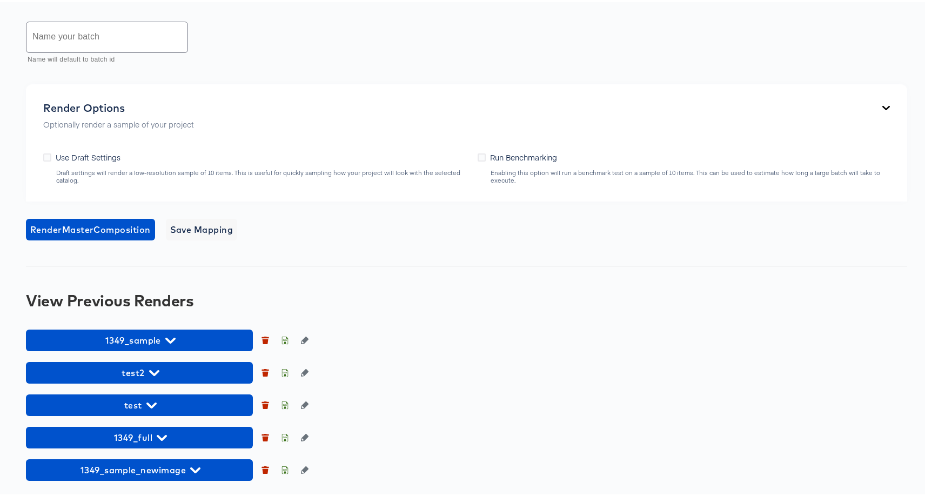
scroll to position [691, 0]
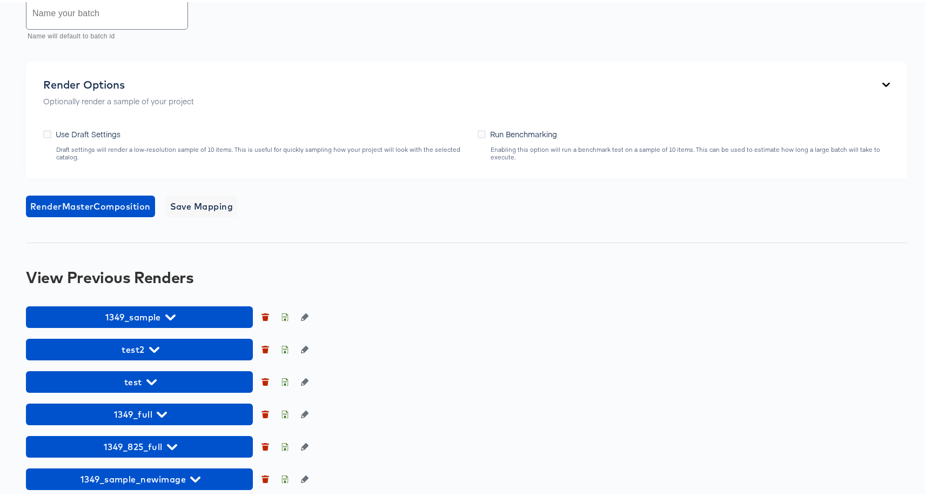
scroll to position [724, 0]
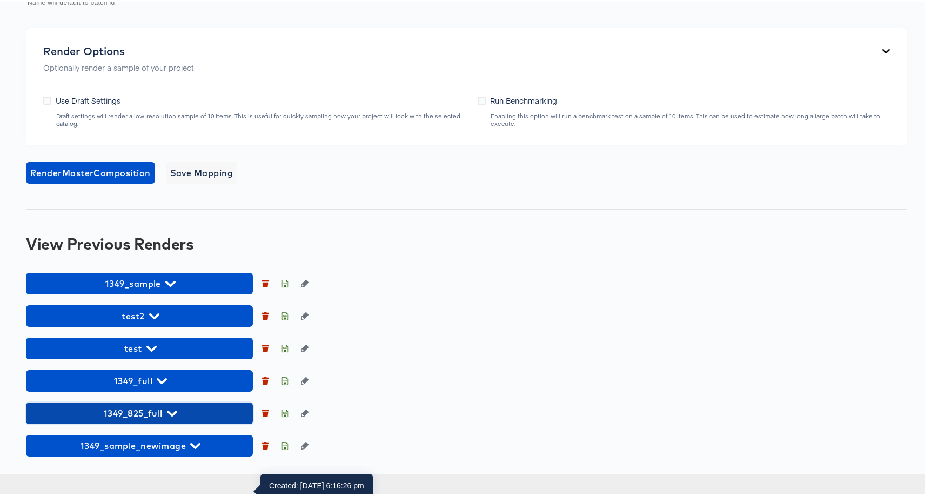
click at [170, 414] on icon "button" at bounding box center [172, 412] width 10 height 6
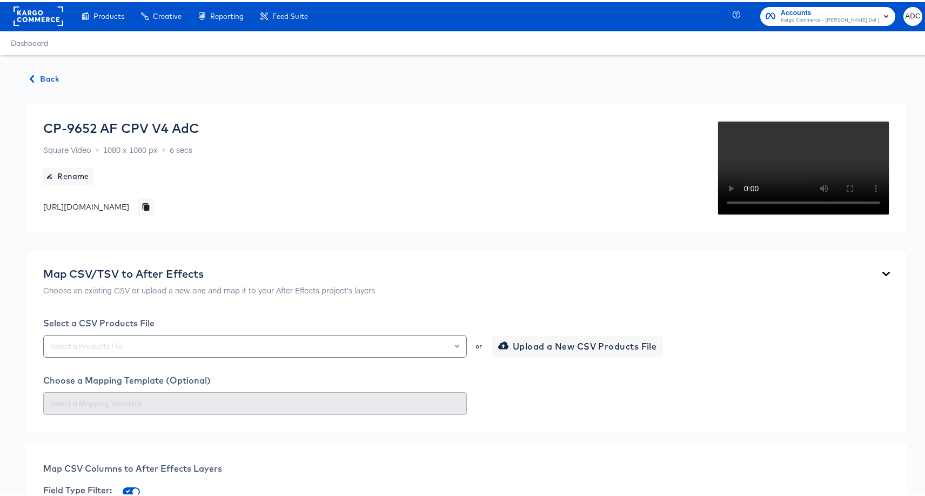
scroll to position [0, 0]
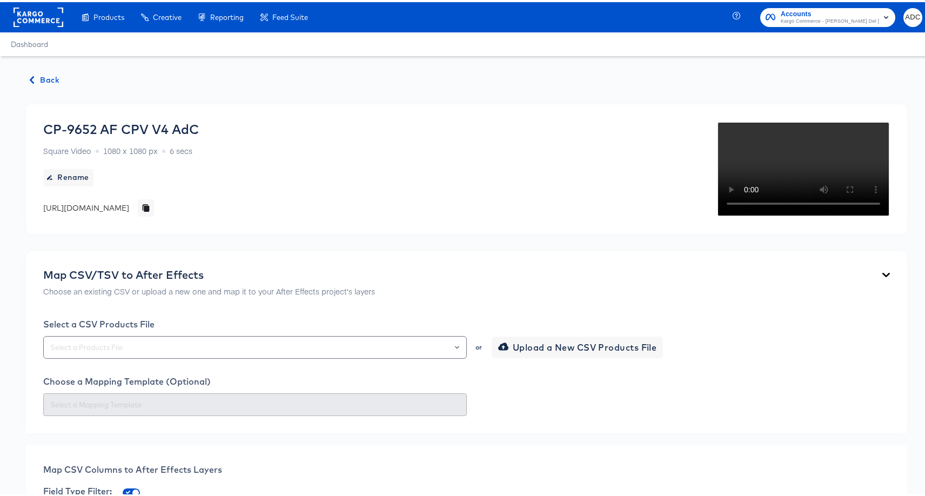
click at [154, 212] on div "https://dynamo-video-projects.s3.eu-west-1.amazonaws.com/production/projects/co…" at bounding box center [98, 205] width 111 height 17
click at [154, 212] on div "[URL][DOMAIN_NAME]" at bounding box center [98, 205] width 111 height 17
click at [129, 209] on div "[URL][DOMAIN_NAME]" at bounding box center [86, 205] width 86 height 11
click at [199, 215] on div "CP-9652 AF CPV V4 AdC Square Video 1080 x 1080 px 6 secs Rename https://dynamo-…" at bounding box center [121, 166] width 156 height 95
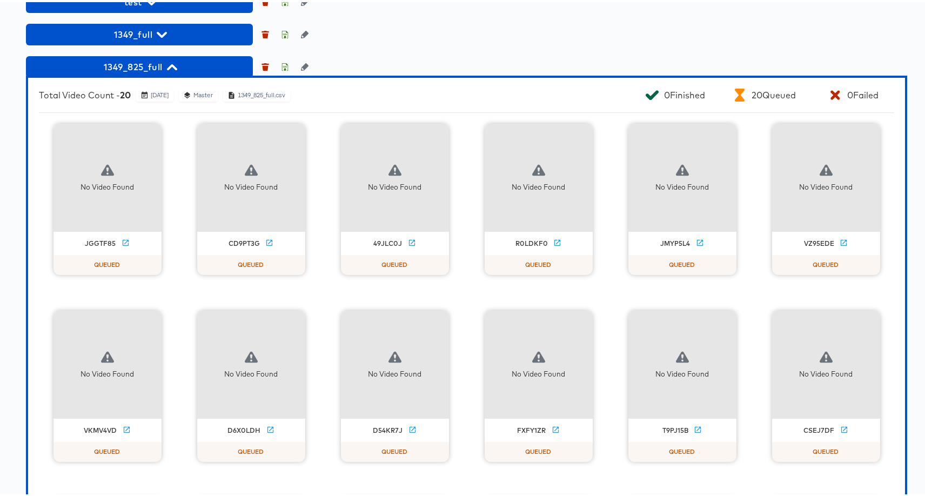
scroll to position [1097, 0]
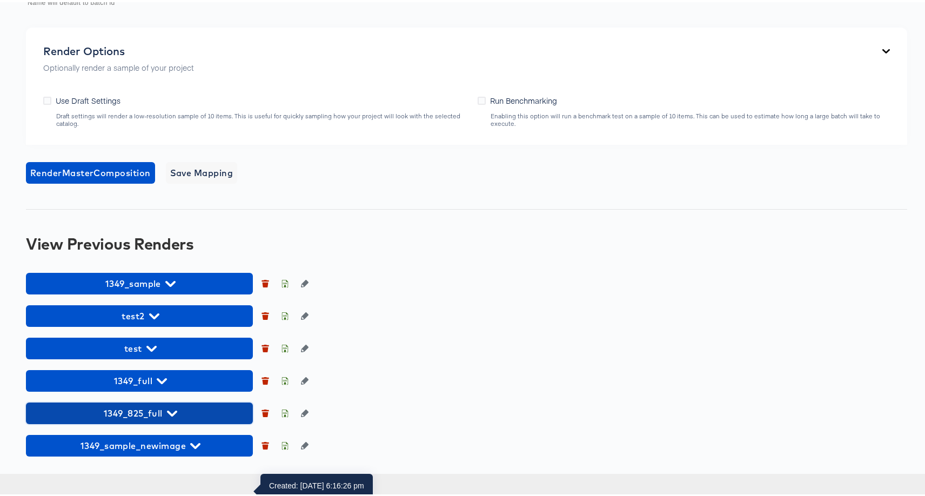
click at [148, 419] on span "1349_825_full" at bounding box center [139, 411] width 216 height 15
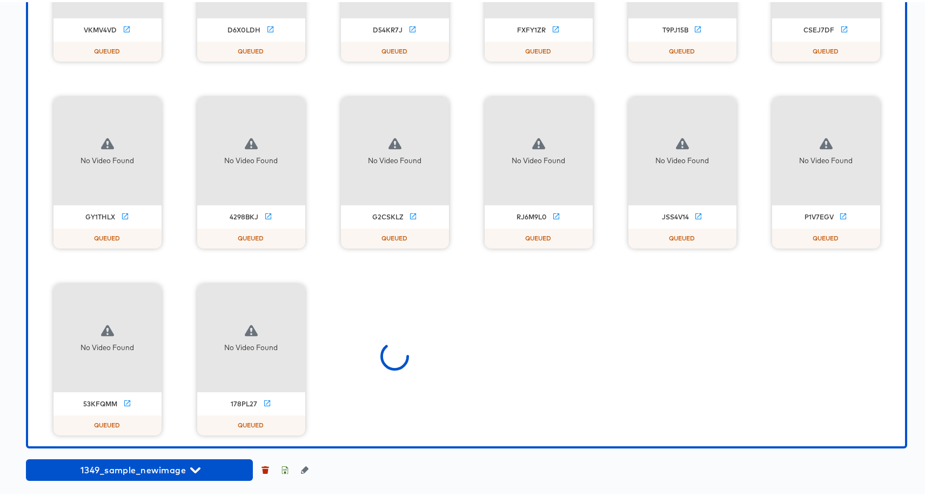
scroll to position [1469, 0]
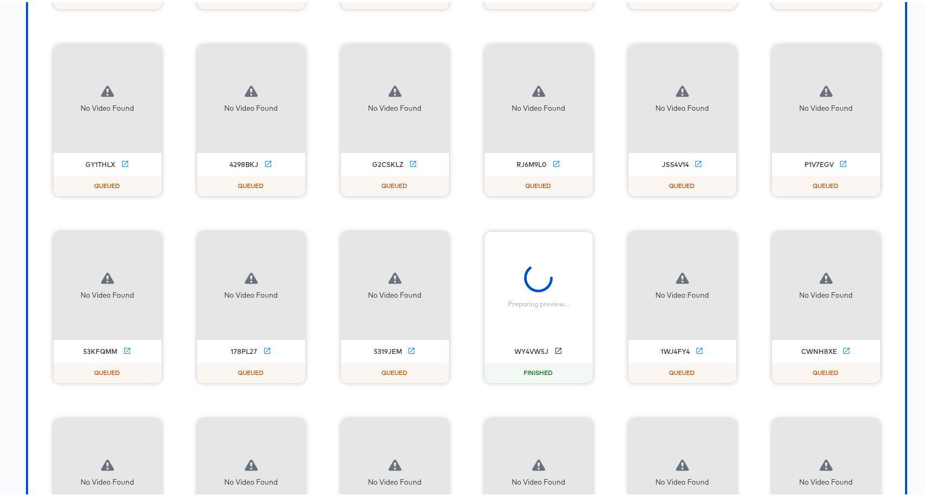
click at [554, 353] on icon at bounding box center [558, 349] width 8 height 8
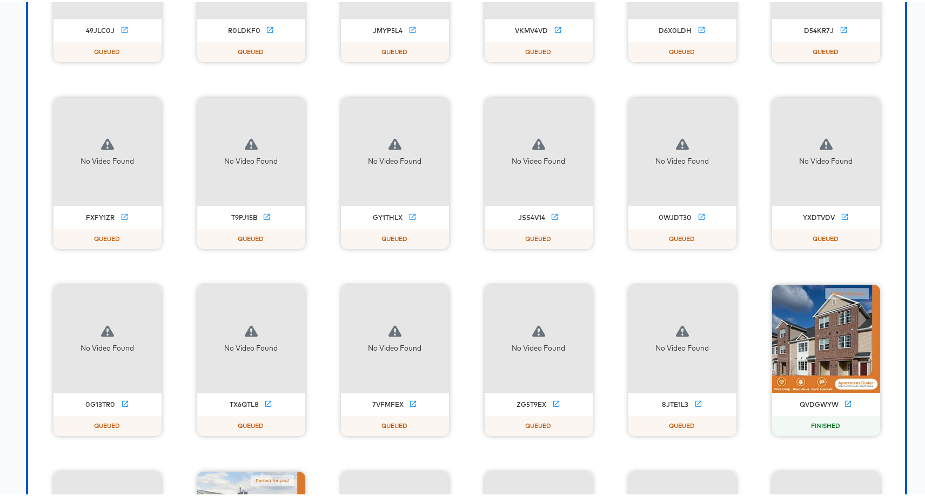
scroll to position [893, 0]
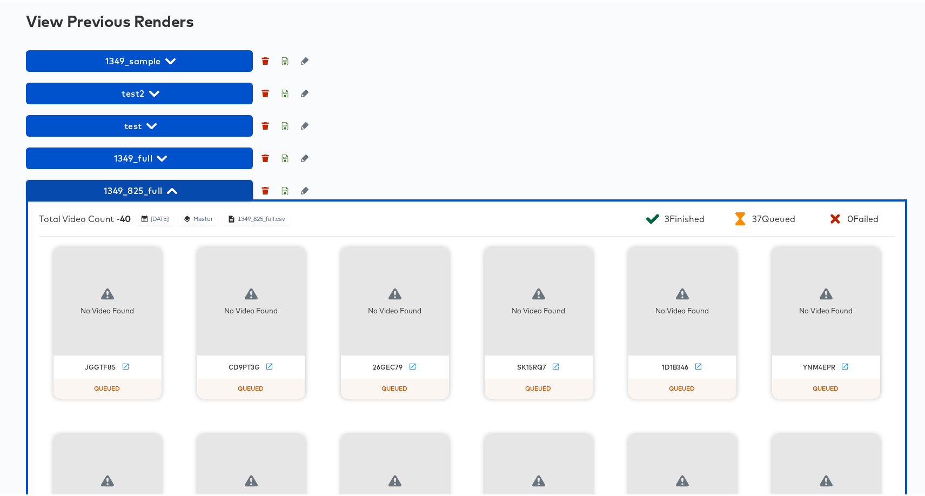
click at [165, 196] on span "1349_825_full" at bounding box center [139, 188] width 216 height 15
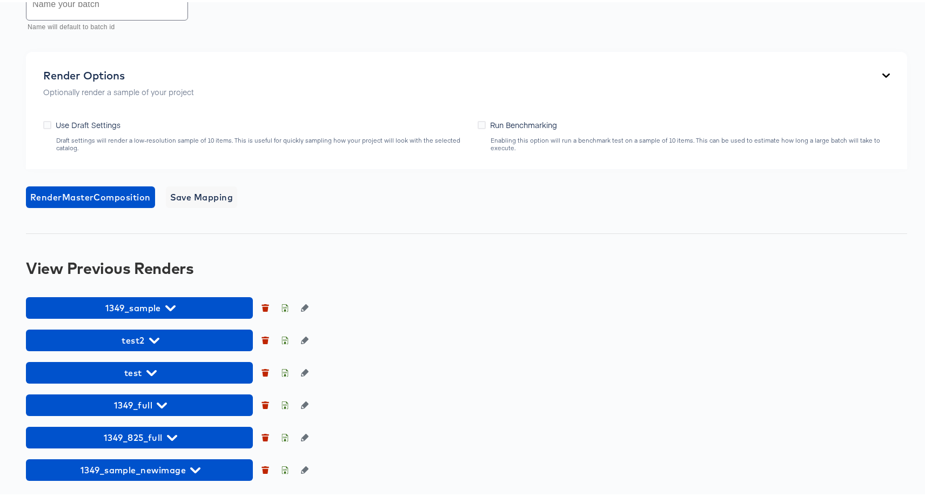
scroll to position [724, 0]
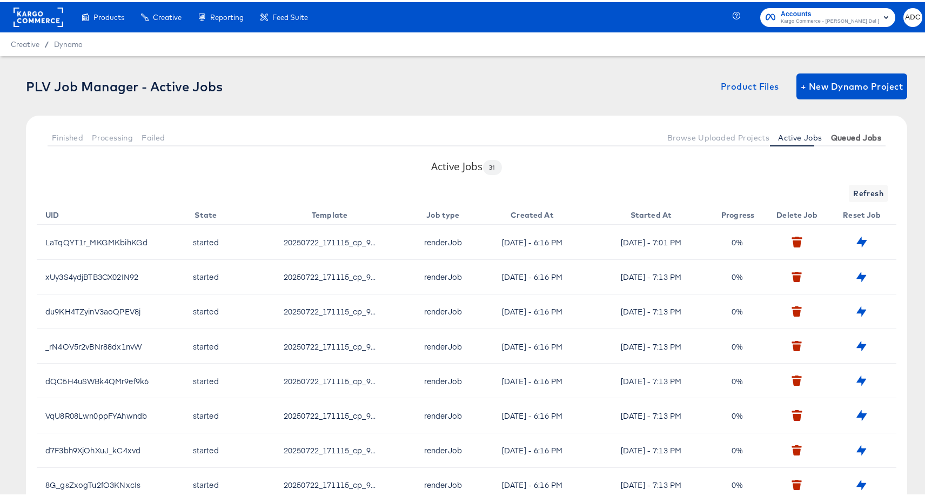
click at [831, 132] on span "Queued Jobs" at bounding box center [856, 135] width 50 height 9
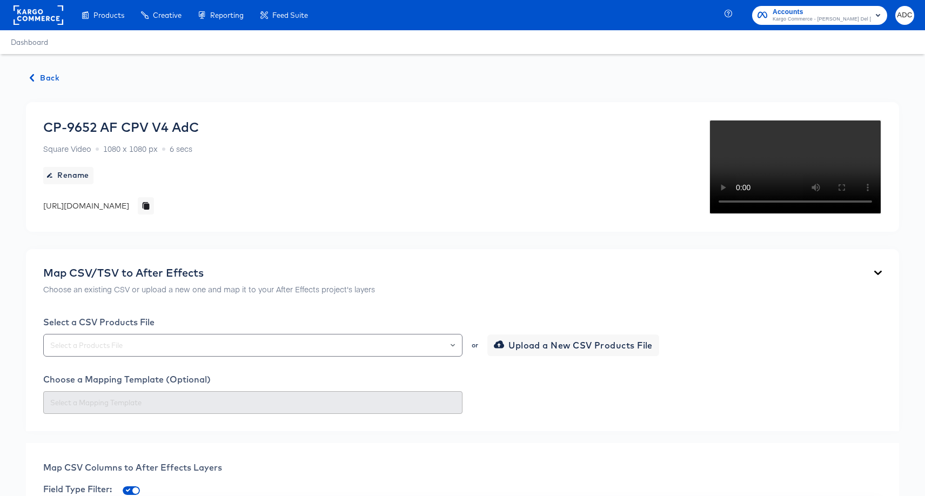
scroll to position [724, 0]
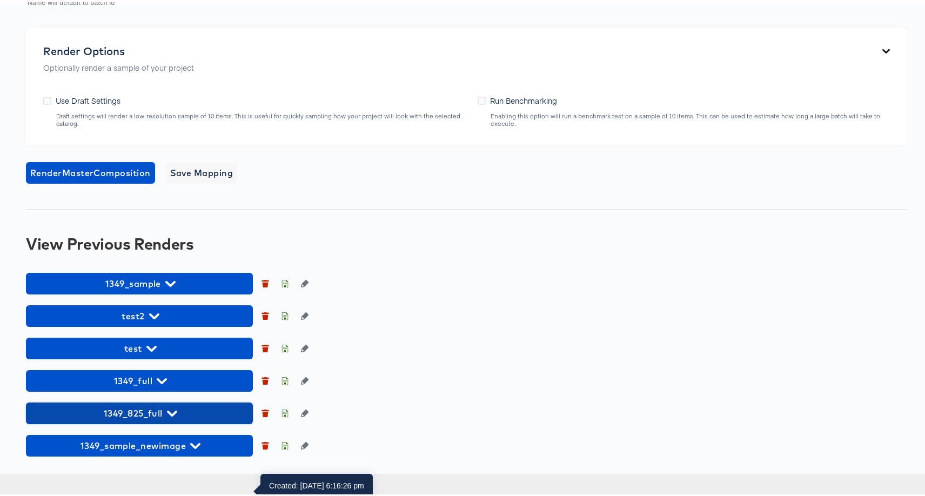
click at [168, 419] on span "1349_825_full" at bounding box center [139, 411] width 216 height 15
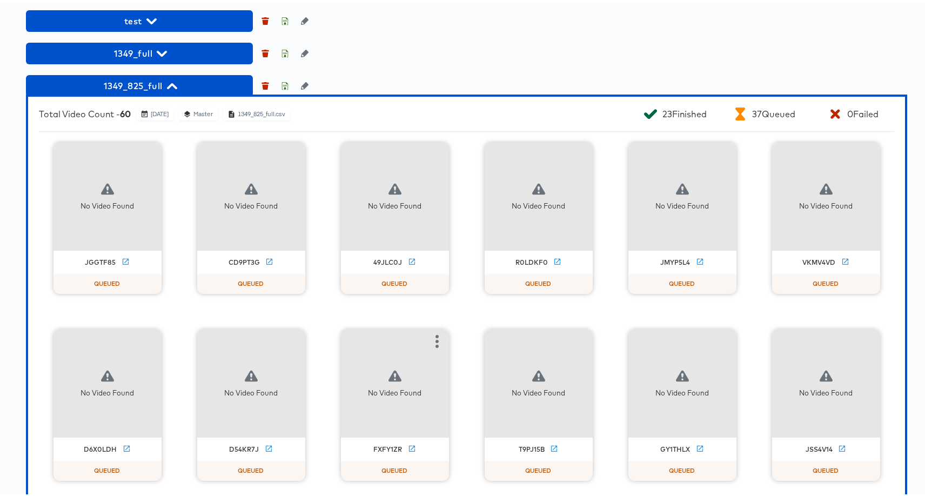
scroll to position [700, 0]
